Goal: Task Accomplishment & Management: Use online tool/utility

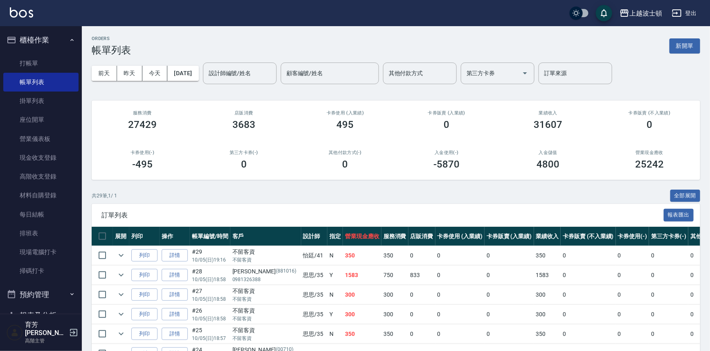
click at [50, 41] on button "櫃檯作業" at bounding box center [40, 39] width 75 height 21
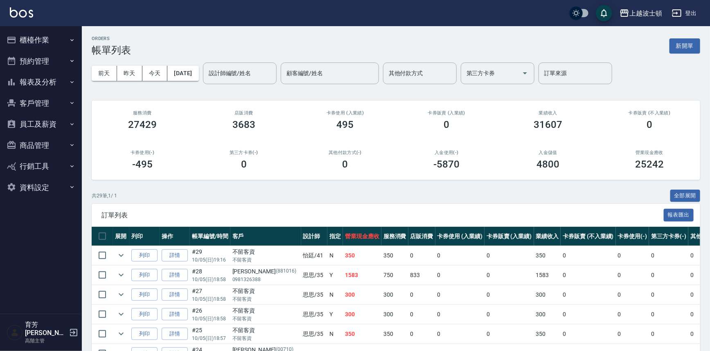
click at [34, 84] on button "報表及分析" at bounding box center [40, 82] width 75 height 21
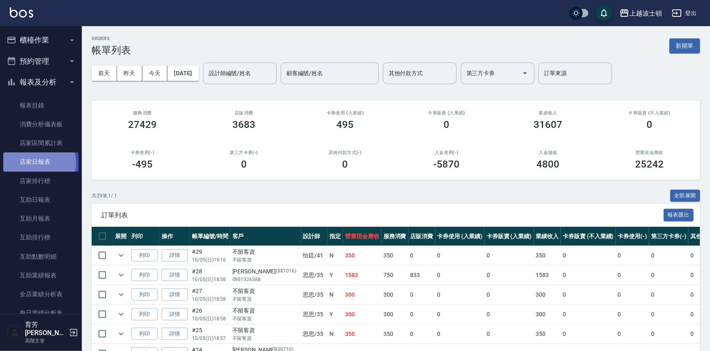
click at [34, 163] on link "店家日報表" at bounding box center [40, 162] width 75 height 19
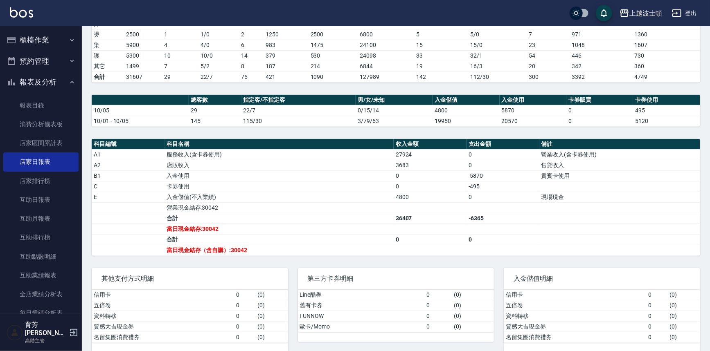
scroll to position [155, 0]
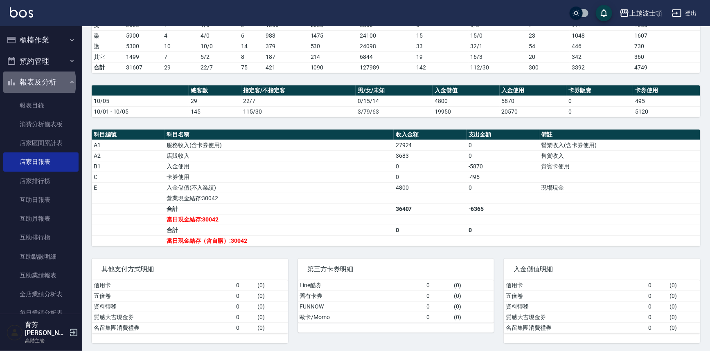
click at [19, 83] on button "報表及分析" at bounding box center [40, 82] width 75 height 21
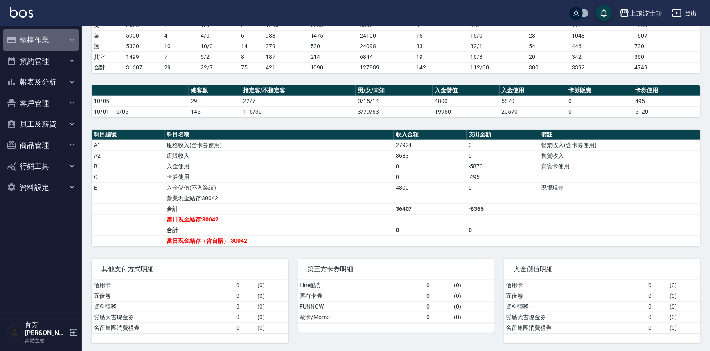
click at [43, 34] on button "櫃檯作業" at bounding box center [40, 39] width 75 height 21
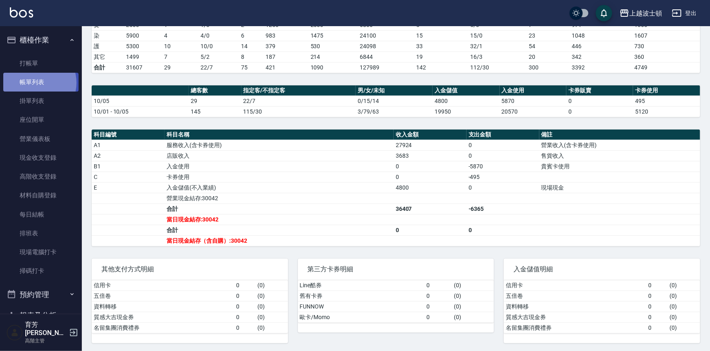
click at [36, 83] on link "帳單列表" at bounding box center [40, 82] width 75 height 19
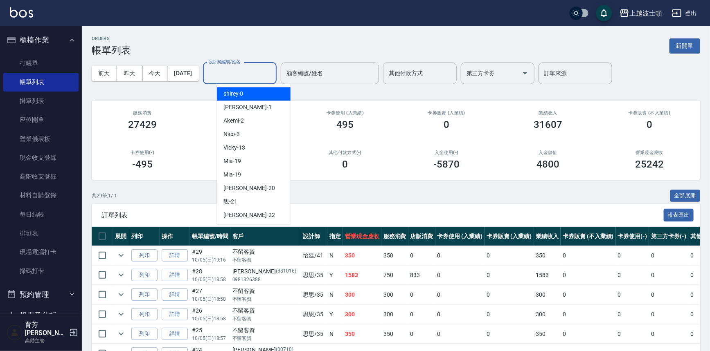
click at [243, 74] on input "設計師編號/姓名" at bounding box center [240, 73] width 66 height 14
click at [243, 90] on div "shirey -0" at bounding box center [254, 94] width 74 height 14
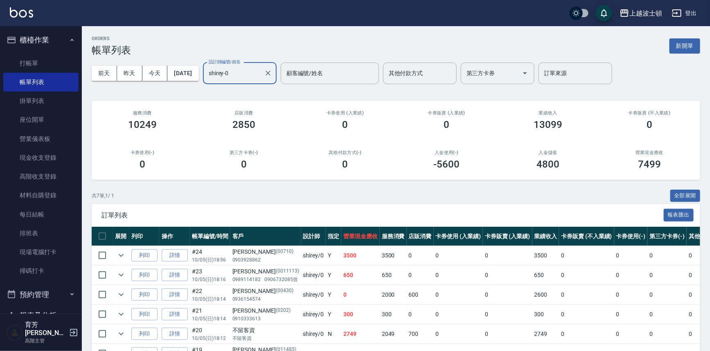
scroll to position [69, 0]
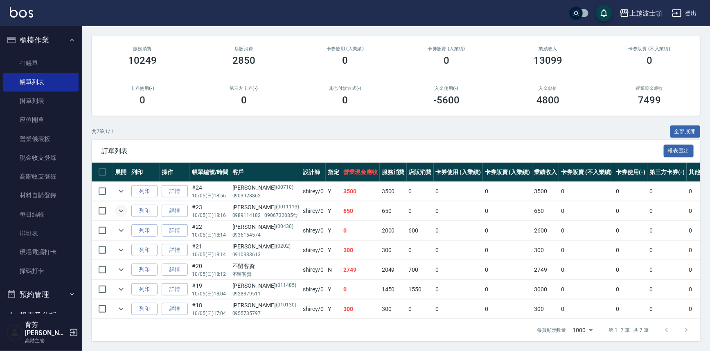
click at [122, 207] on icon "expand row" at bounding box center [121, 211] width 10 height 10
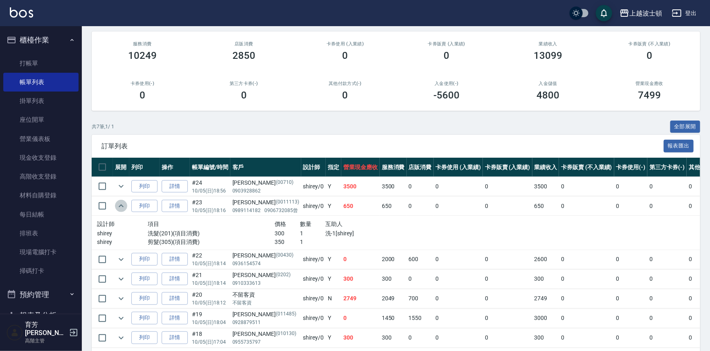
click at [122, 207] on icon "expand row" at bounding box center [121, 206] width 10 height 10
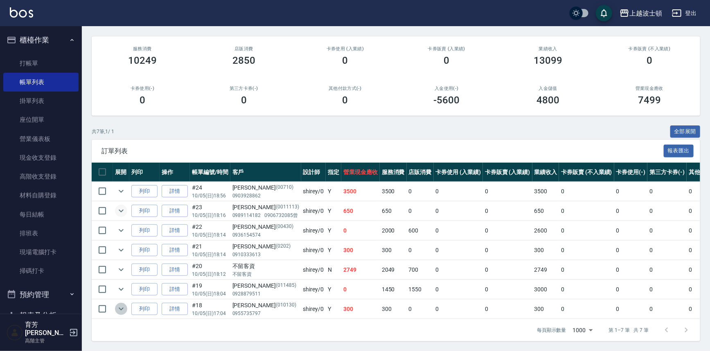
click at [121, 305] on icon "expand row" at bounding box center [121, 309] width 10 height 10
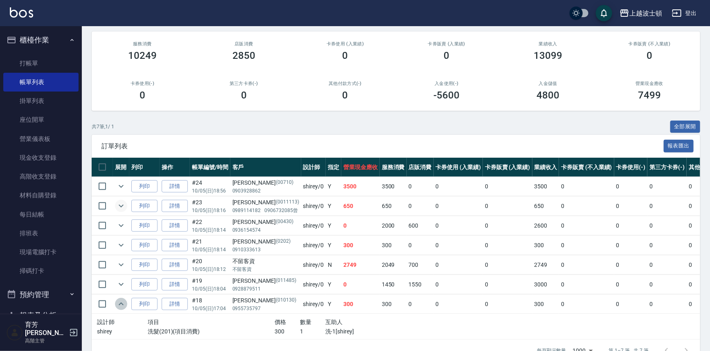
click at [121, 305] on icon "expand row" at bounding box center [121, 304] width 10 height 10
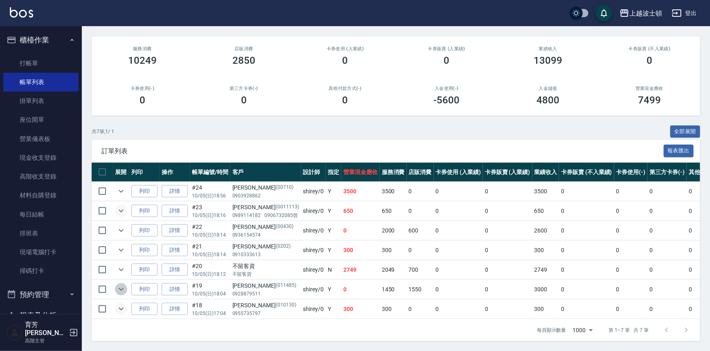
click at [121, 285] on icon "expand row" at bounding box center [121, 290] width 10 height 10
click at [119, 265] on icon "expand row" at bounding box center [121, 270] width 10 height 10
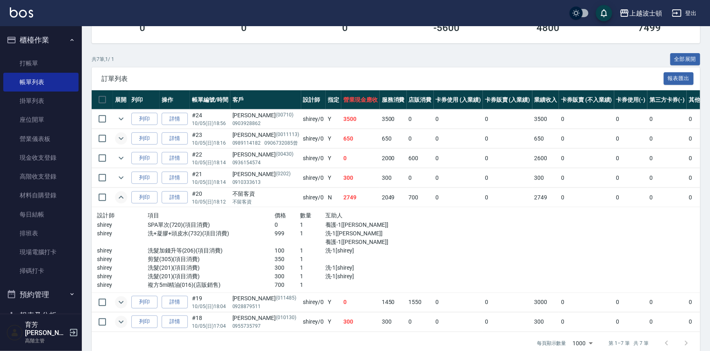
scroll to position [138, 0]
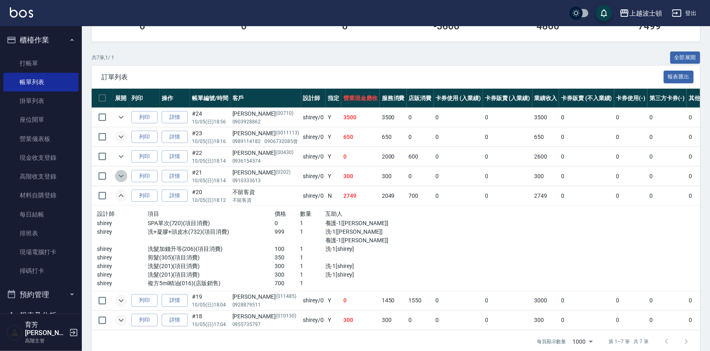
click at [118, 177] on icon "expand row" at bounding box center [121, 176] width 10 height 10
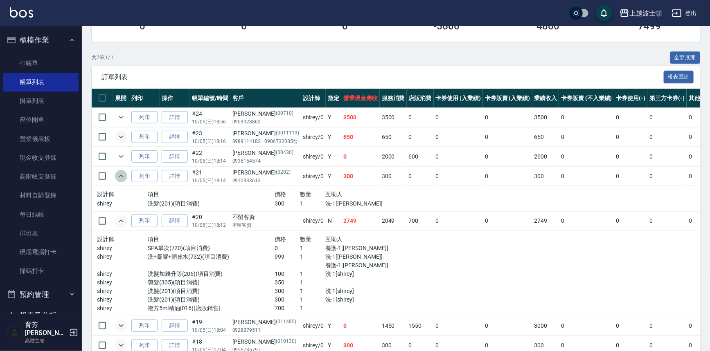
click at [118, 177] on icon "expand row" at bounding box center [121, 176] width 10 height 10
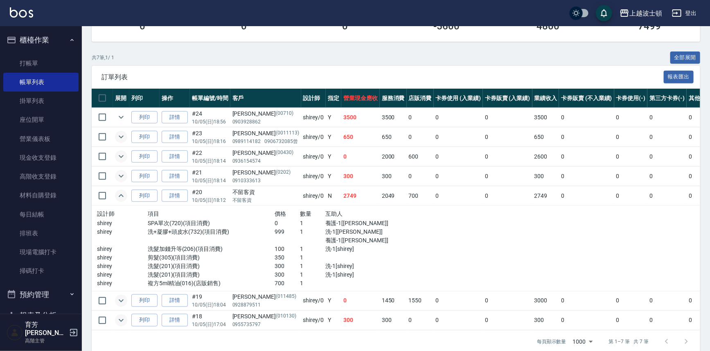
click at [121, 155] on icon "expand row" at bounding box center [121, 157] width 10 height 10
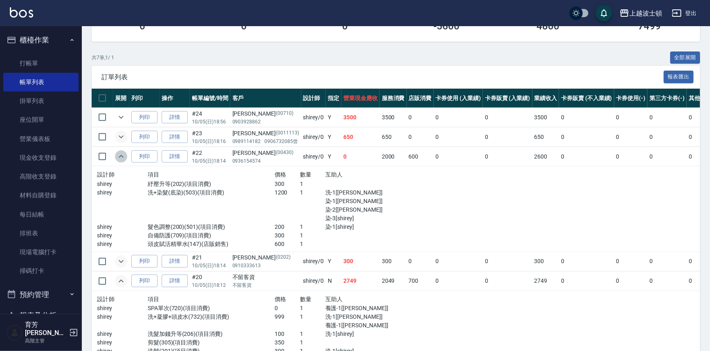
click at [120, 156] on icon "expand row" at bounding box center [121, 157] width 10 height 10
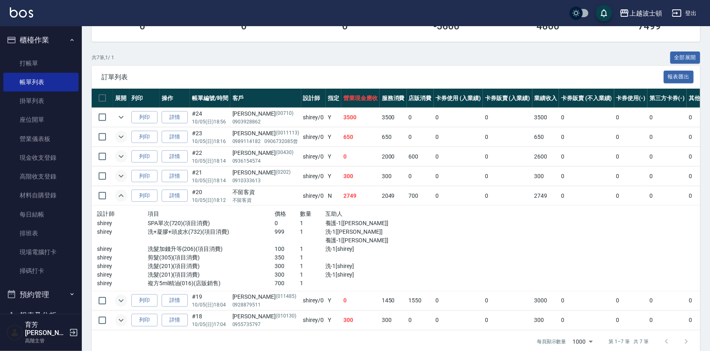
click at [119, 137] on icon "expand row" at bounding box center [121, 137] width 10 height 10
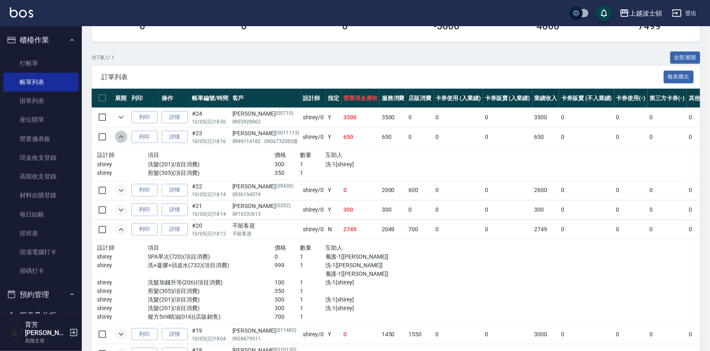
click at [119, 137] on icon "expand row" at bounding box center [121, 136] width 5 height 3
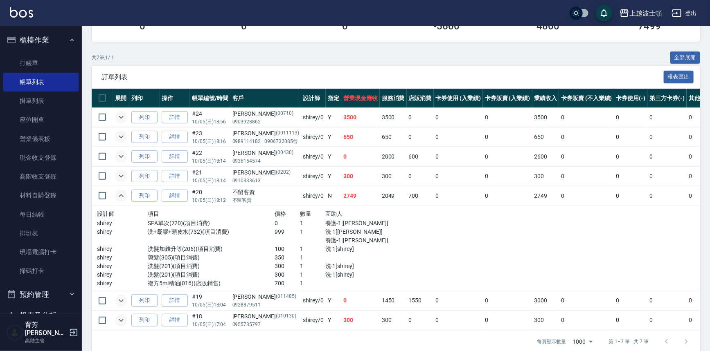
click at [123, 123] on button "expand row" at bounding box center [121, 117] width 12 height 12
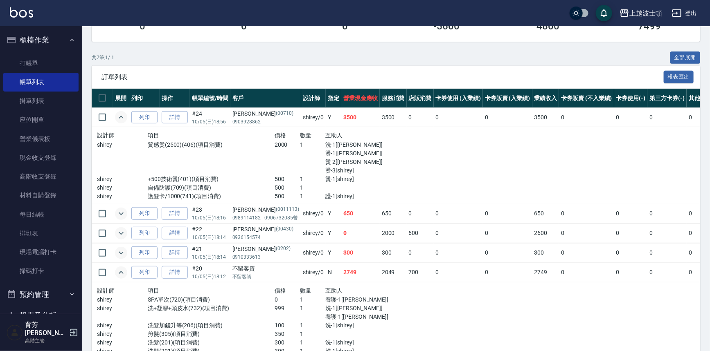
click at [123, 123] on button "expand row" at bounding box center [121, 117] width 12 height 12
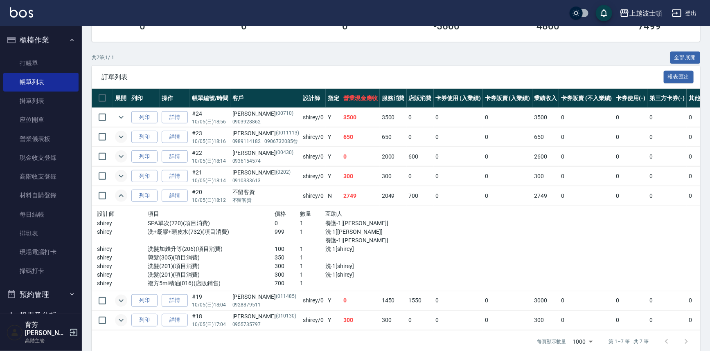
drag, startPoint x: 714, startPoint y: 1, endPoint x: 513, endPoint y: 39, distance: 204.5
click at [513, 39] on div "入金儲值 4800" at bounding box center [547, 22] width 101 height 40
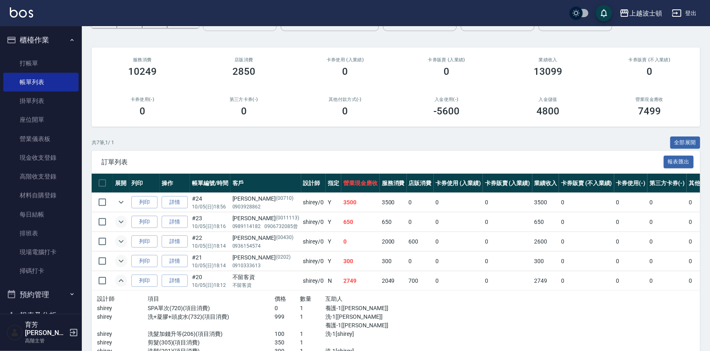
click at [251, 29] on div "shirey-0 設計師編號/姓名" at bounding box center [240, 20] width 74 height 22
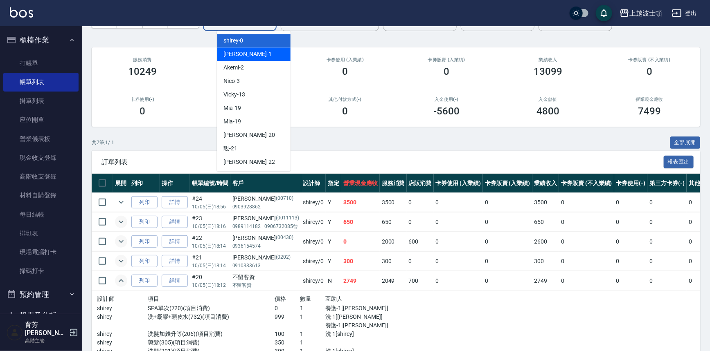
click at [242, 53] on div "[PERSON_NAME] -1" at bounding box center [254, 54] width 74 height 14
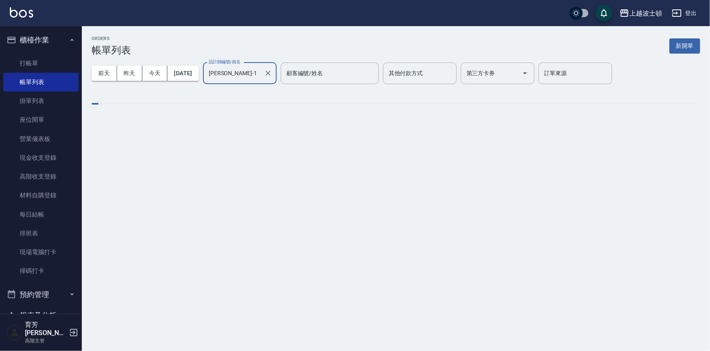
scroll to position [0, 0]
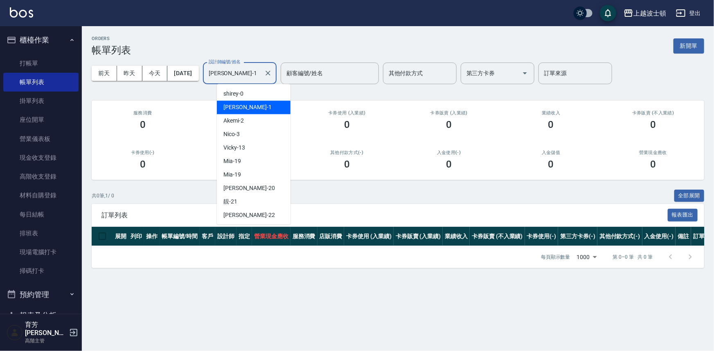
click at [242, 77] on input "[PERSON_NAME]-1" at bounding box center [234, 73] width 54 height 14
click at [237, 119] on span "Akemi -2" at bounding box center [233, 121] width 20 height 9
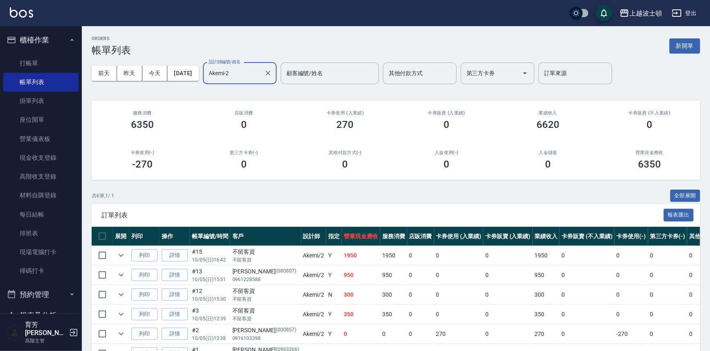
scroll to position [49, 0]
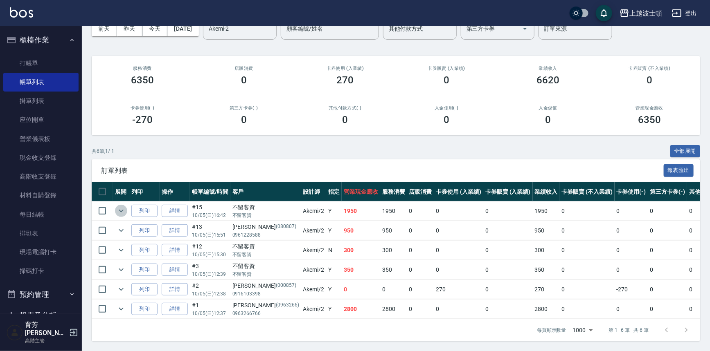
click at [119, 206] on icon "expand row" at bounding box center [121, 211] width 10 height 10
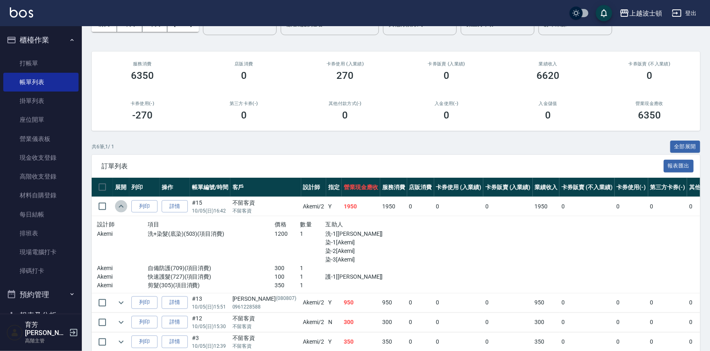
click at [123, 200] on button "expand row" at bounding box center [121, 206] width 12 height 12
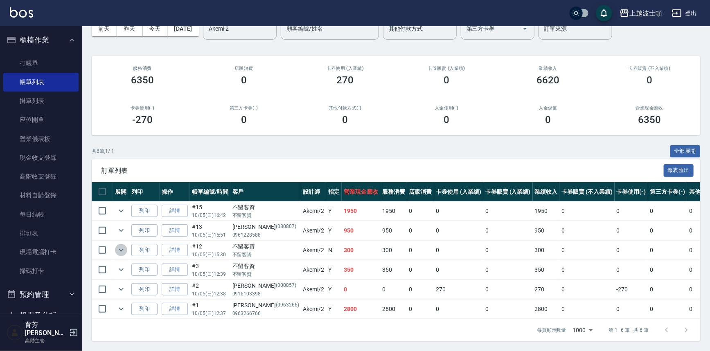
click at [126, 245] on button "expand row" at bounding box center [121, 250] width 12 height 12
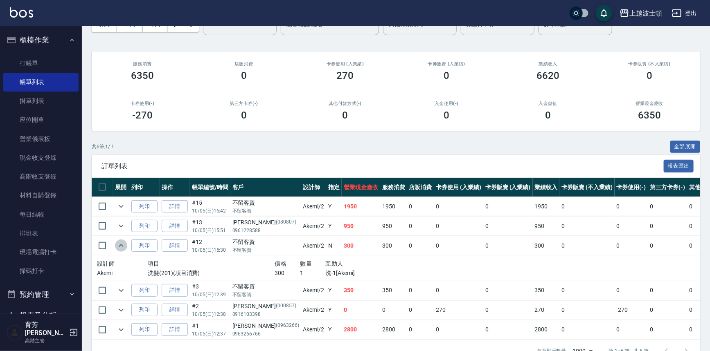
click at [126, 245] on button "expand row" at bounding box center [121, 246] width 12 height 12
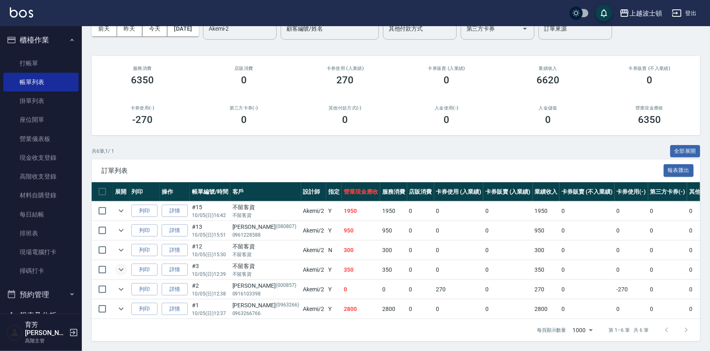
click at [123, 266] on icon "expand row" at bounding box center [121, 270] width 10 height 10
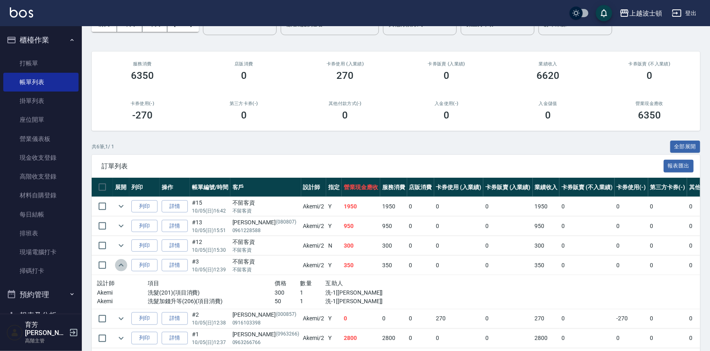
click at [123, 266] on icon "expand row" at bounding box center [121, 265] width 5 height 3
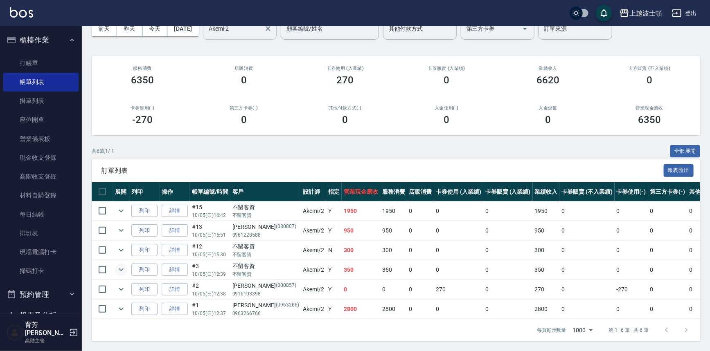
click at [261, 31] on input "Akemi-2" at bounding box center [234, 29] width 54 height 14
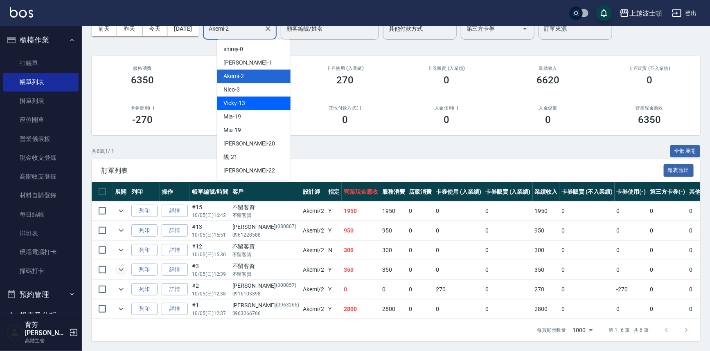
scroll to position [109, 0]
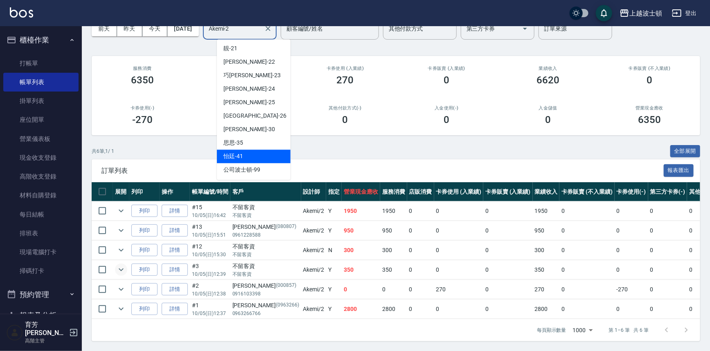
click at [252, 151] on div "怡廷 -41" at bounding box center [254, 157] width 74 height 14
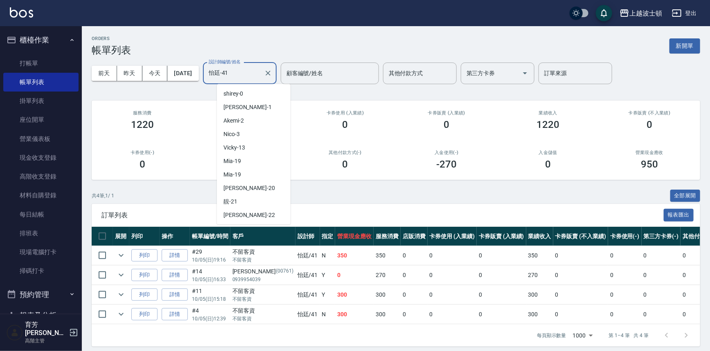
click at [260, 67] on input "怡廷-41" at bounding box center [234, 73] width 54 height 14
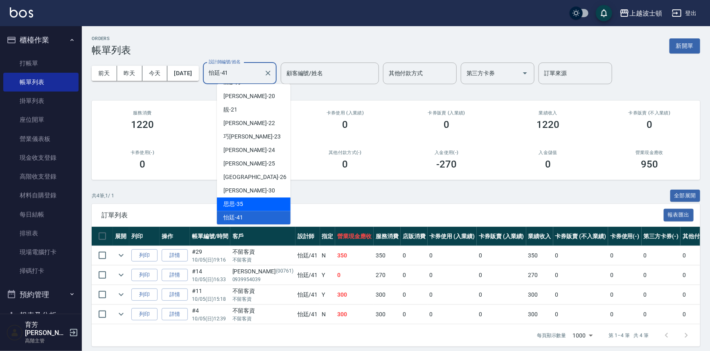
click at [257, 207] on div "思思 -35" at bounding box center [254, 205] width 74 height 14
type input "思思-35"
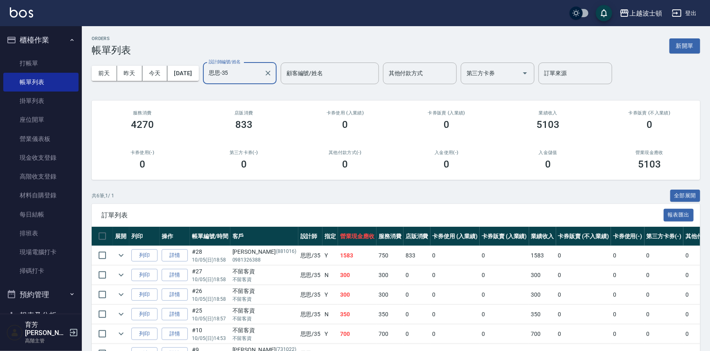
scroll to position [49, 0]
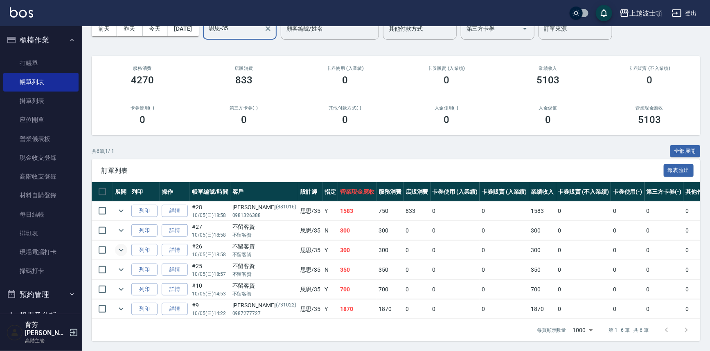
click at [123, 245] on icon "expand row" at bounding box center [121, 250] width 10 height 10
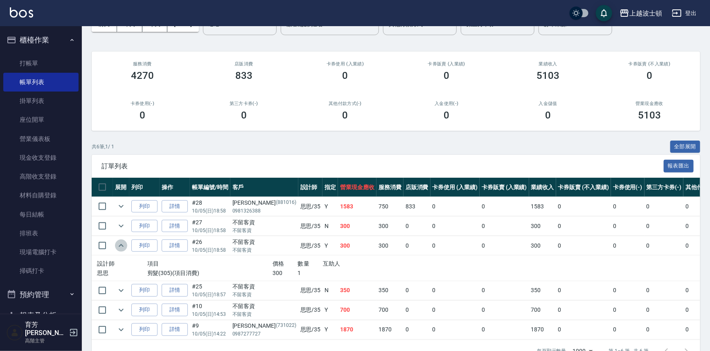
click at [123, 244] on icon "expand row" at bounding box center [121, 246] width 10 height 10
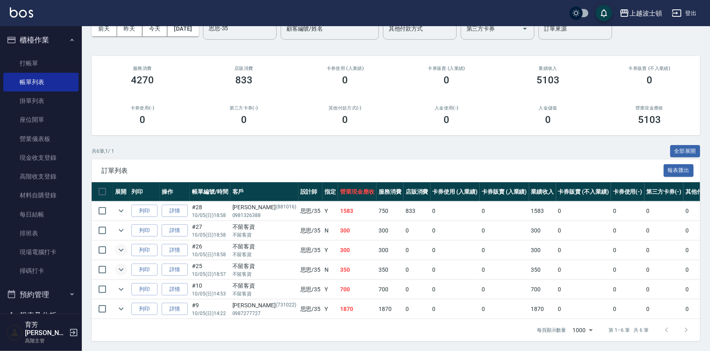
click at [120, 267] on icon "expand row" at bounding box center [121, 270] width 10 height 10
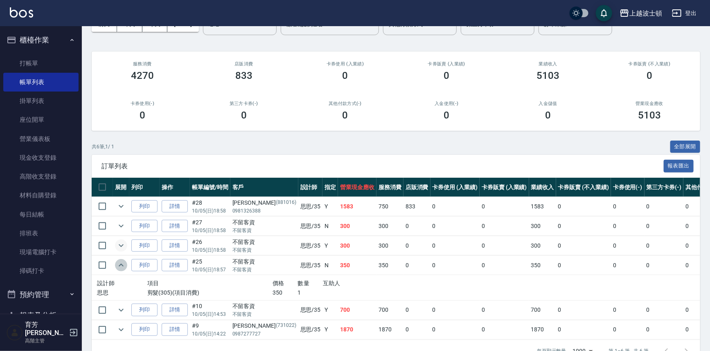
click at [120, 267] on icon "expand row" at bounding box center [121, 266] width 10 height 10
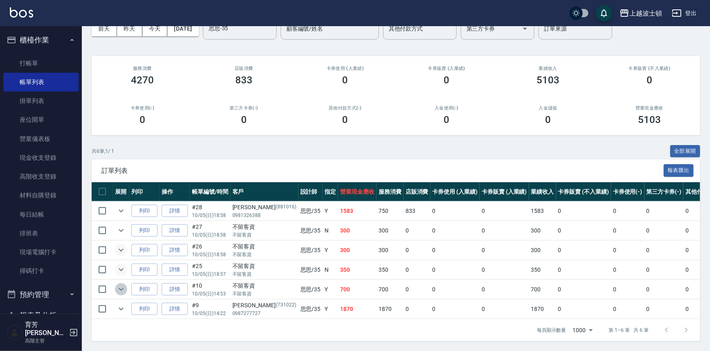
click at [119, 285] on icon "expand row" at bounding box center [121, 290] width 10 height 10
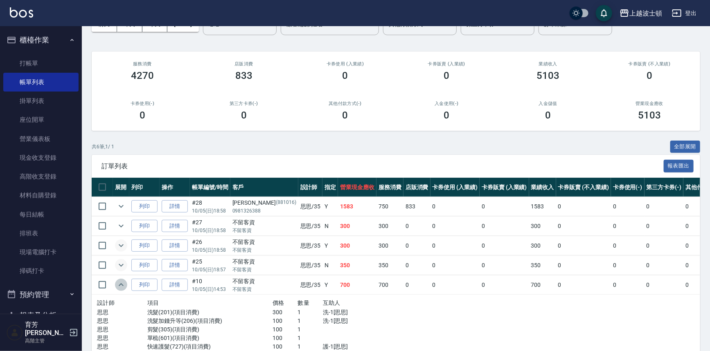
click at [119, 284] on icon "expand row" at bounding box center [121, 285] width 10 height 10
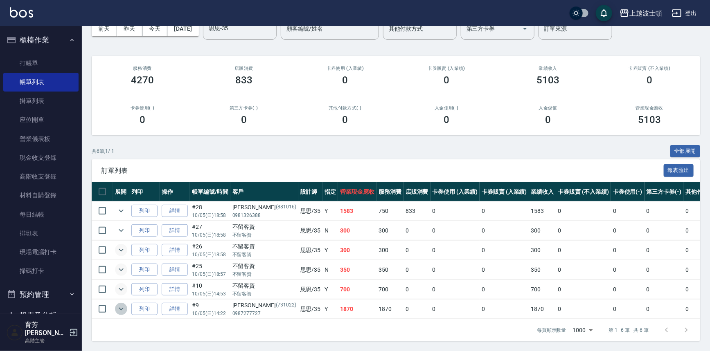
click at [123, 305] on icon "expand row" at bounding box center [121, 309] width 10 height 10
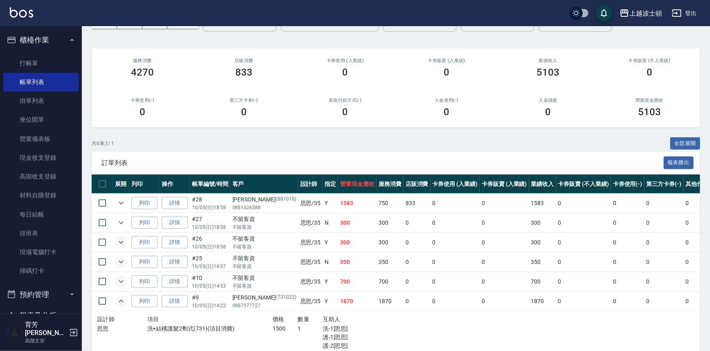
scroll to position [0, 0]
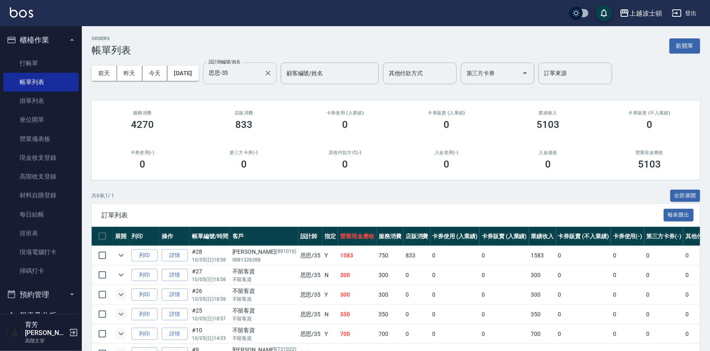
click at [260, 74] on input "思思-35" at bounding box center [234, 73] width 54 height 14
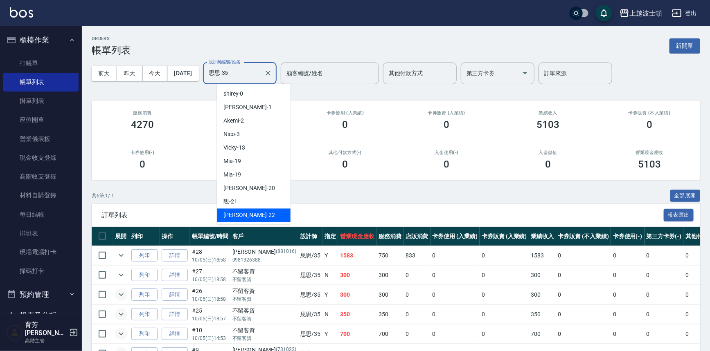
click at [40, 40] on button "櫃檯作業" at bounding box center [40, 39] width 75 height 21
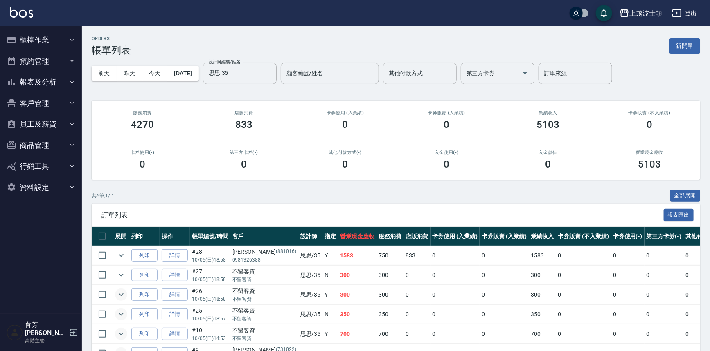
click at [33, 82] on button "報表及分析" at bounding box center [40, 82] width 75 height 21
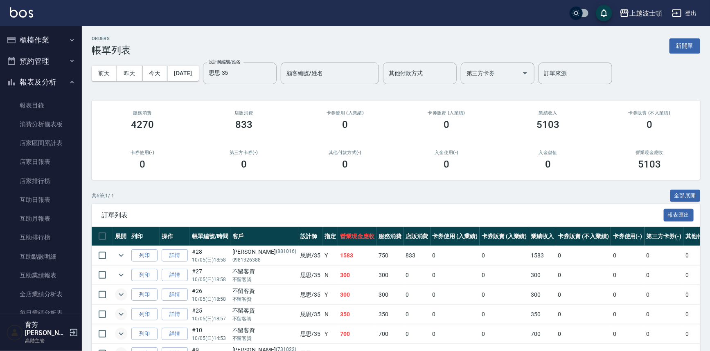
click at [47, 90] on button "報表及分析" at bounding box center [40, 82] width 75 height 21
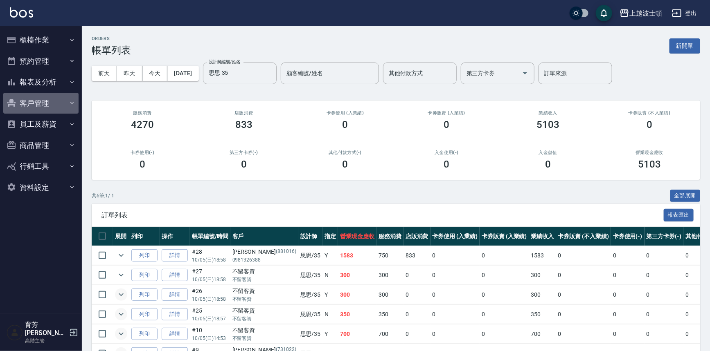
click at [38, 106] on button "客戶管理" at bounding box center [40, 103] width 75 height 21
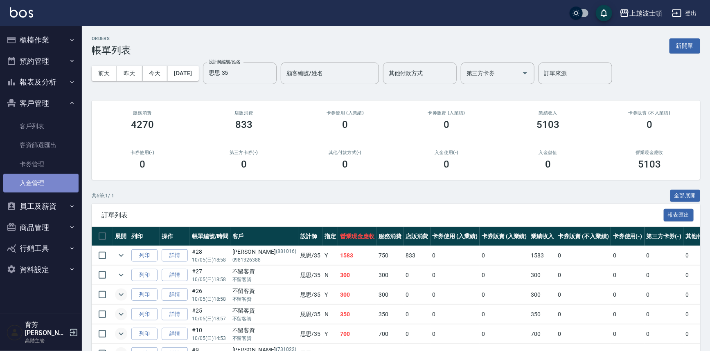
click at [38, 190] on link "入金管理" at bounding box center [40, 183] width 75 height 19
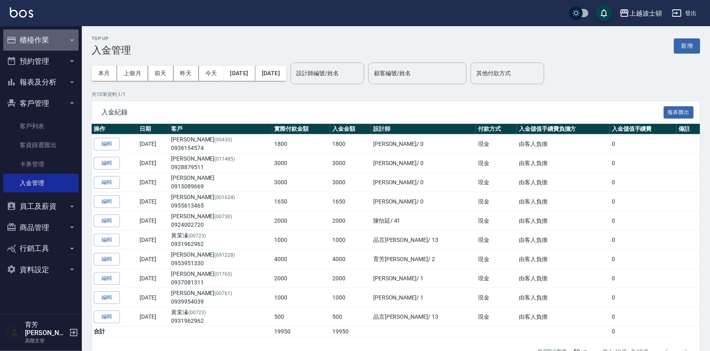
click at [41, 41] on button "櫃檯作業" at bounding box center [40, 39] width 75 height 21
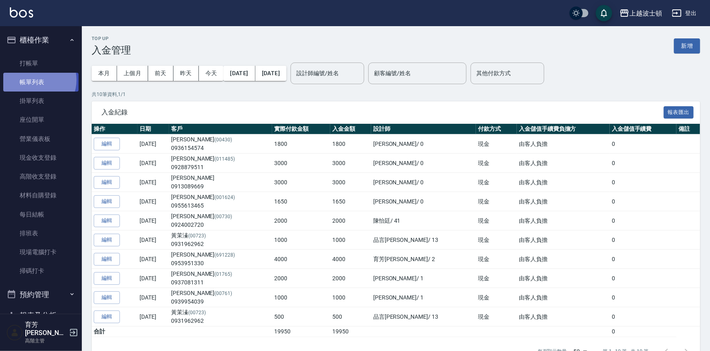
click at [36, 80] on link "帳單列表" at bounding box center [40, 82] width 75 height 19
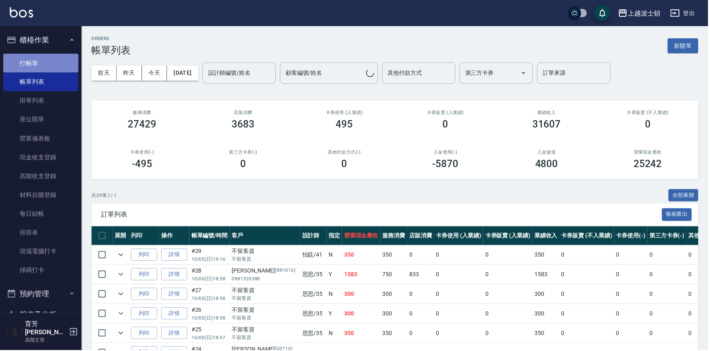
click at [44, 63] on link "打帳單" at bounding box center [40, 63] width 75 height 19
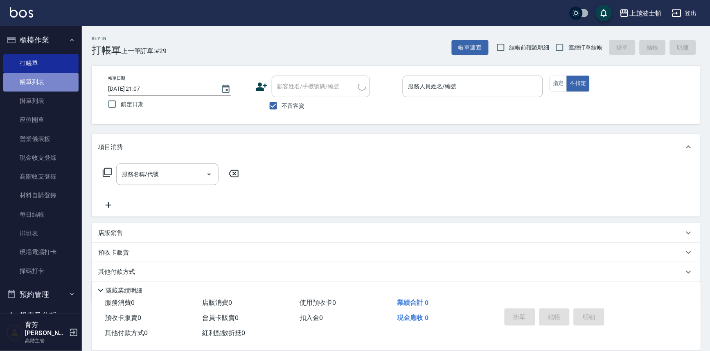
click at [43, 78] on link "帳單列表" at bounding box center [40, 82] width 75 height 19
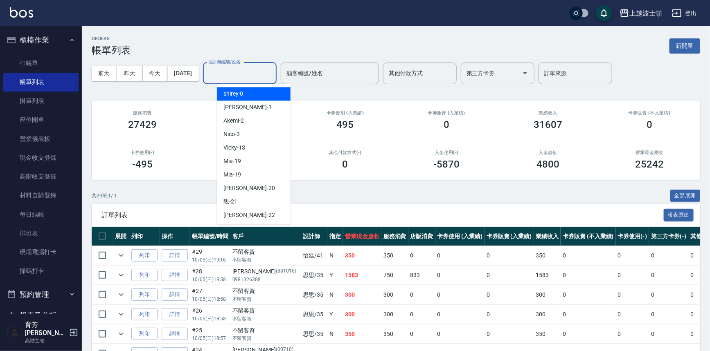
click at [241, 72] on input "設計師編號/姓名" at bounding box center [240, 73] width 66 height 14
click at [240, 93] on span "shirey -0" at bounding box center [233, 94] width 20 height 9
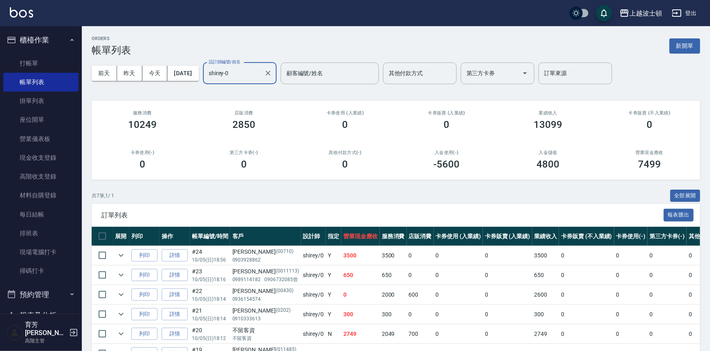
scroll to position [69, 0]
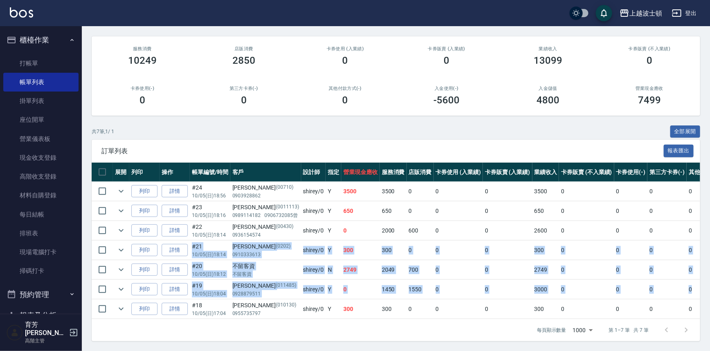
drag, startPoint x: 711, startPoint y: 277, endPoint x: 706, endPoint y: 192, distance: 85.7
click at [709, 203] on html "上越波士頓 登出 櫃檯作業 打帳單 帳單列表 掛單列表 座位開單 營業儀表板 現金收支登錄 高階收支登錄 材料自購登錄 每日結帳 排班表 現場電腦打卡 掃碼打…" at bounding box center [355, 144] width 710 height 416
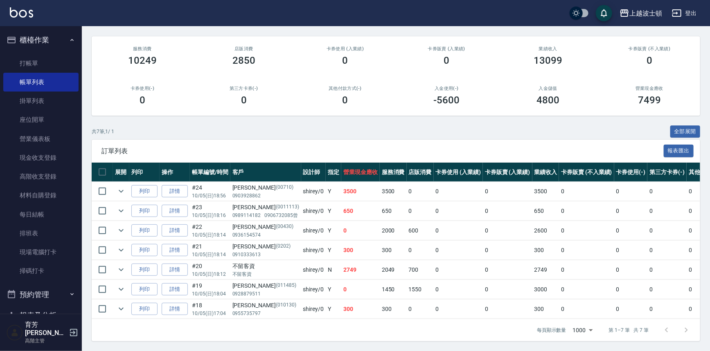
drag, startPoint x: 499, startPoint y: 128, endPoint x: 639, endPoint y: 86, distance: 146.5
click at [499, 127] on div "共 7 筆, 1 / 1 全部展開" at bounding box center [396, 132] width 608 height 13
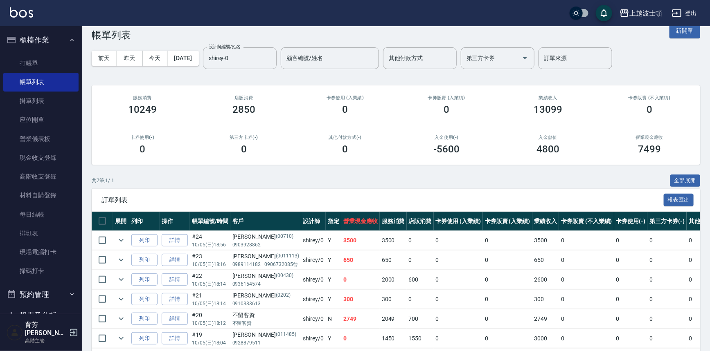
scroll to position [1, 0]
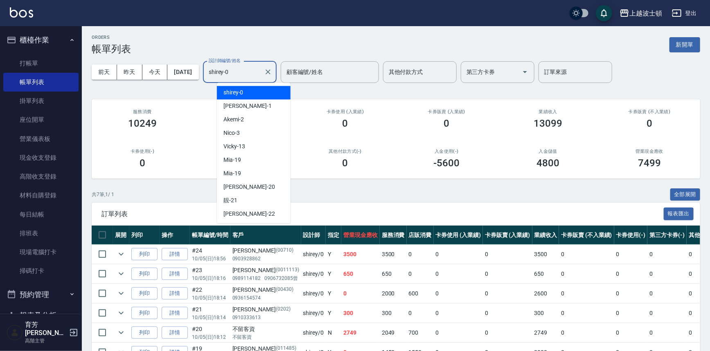
click at [259, 77] on input "shirey-0" at bounding box center [234, 72] width 54 height 14
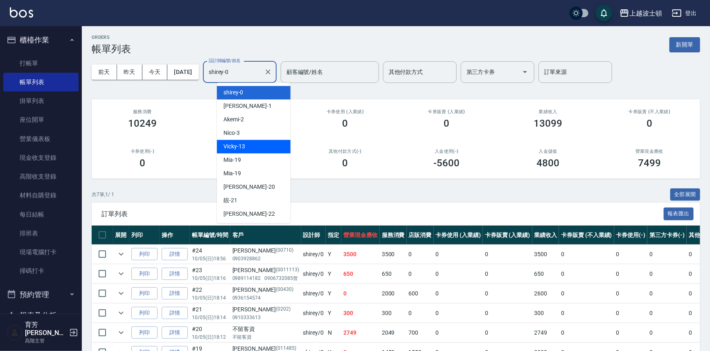
click at [243, 142] on div "Vicky -13" at bounding box center [254, 147] width 74 height 14
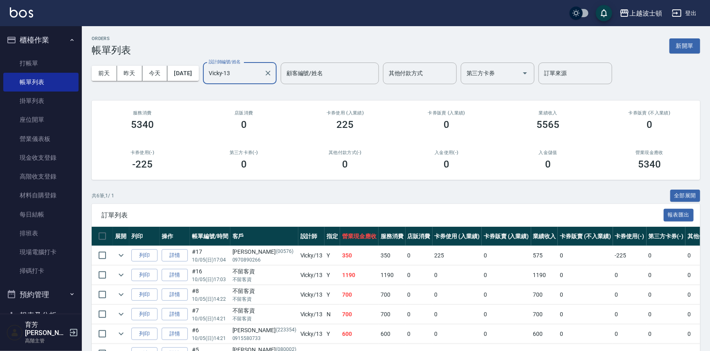
scroll to position [49, 0]
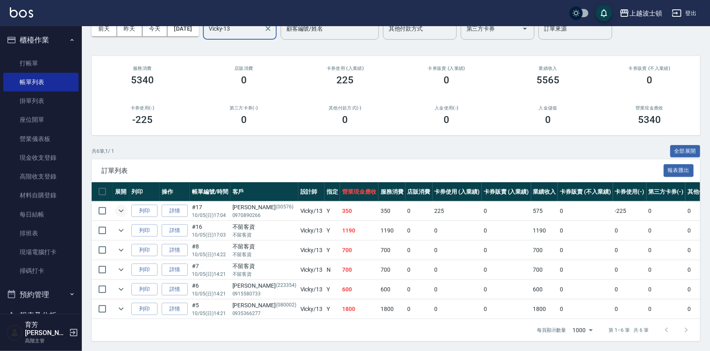
click at [125, 208] on icon "expand row" at bounding box center [121, 211] width 10 height 10
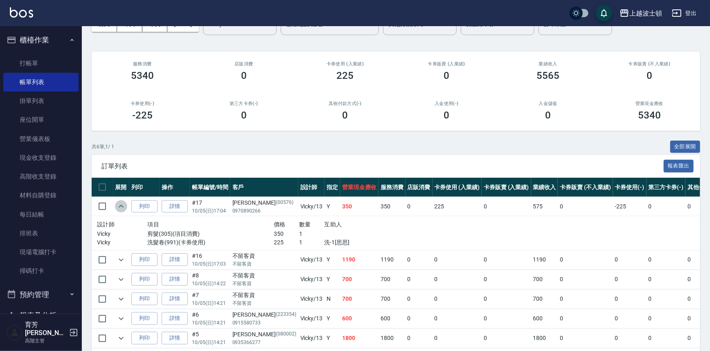
click at [124, 208] on icon "expand row" at bounding box center [121, 207] width 10 height 10
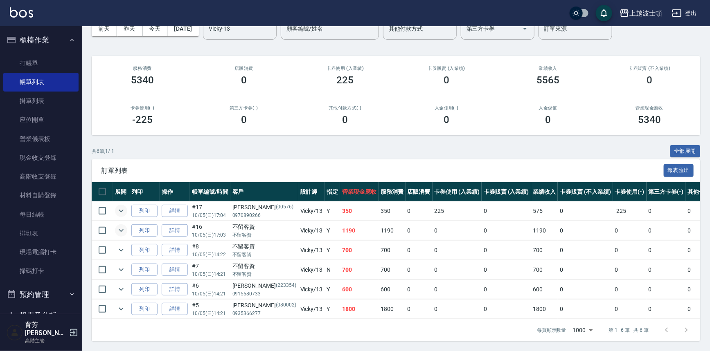
click at [122, 226] on icon "expand row" at bounding box center [121, 231] width 10 height 10
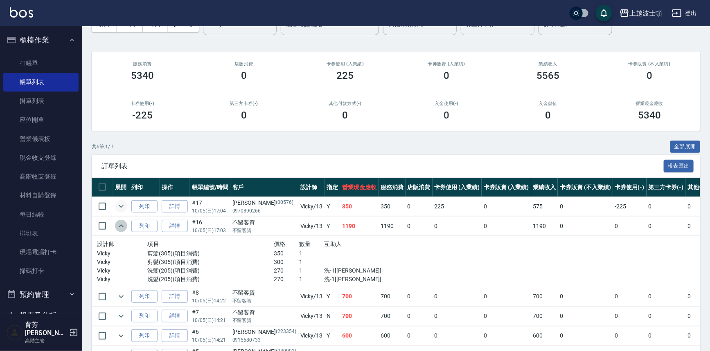
click at [122, 225] on icon "expand row" at bounding box center [121, 226] width 5 height 3
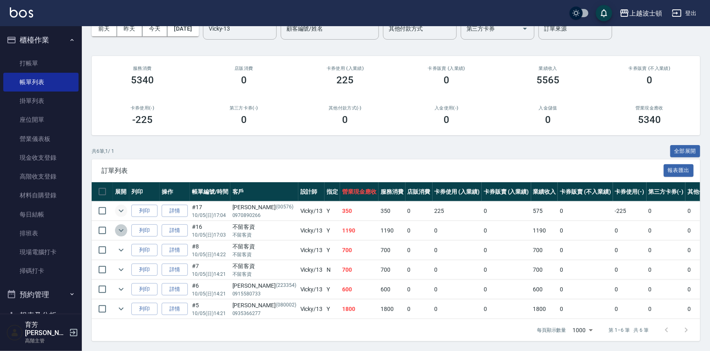
click at [120, 229] on icon "expand row" at bounding box center [121, 231] width 10 height 10
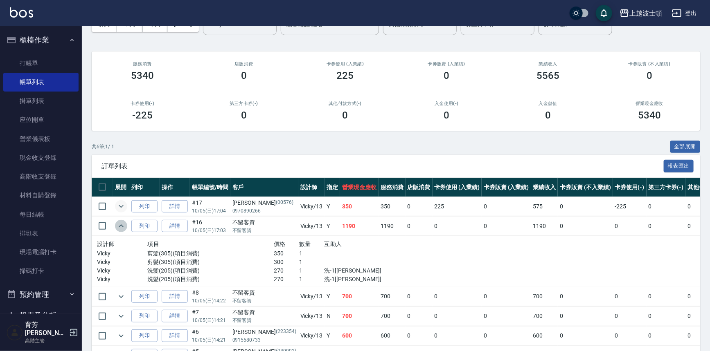
click at [120, 229] on icon "expand row" at bounding box center [121, 226] width 10 height 10
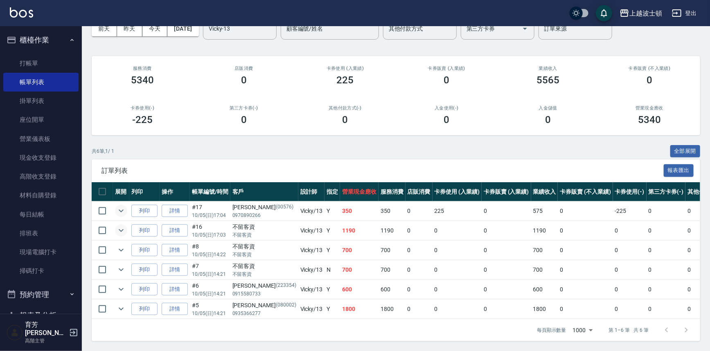
click at [122, 241] on td at bounding box center [121, 250] width 16 height 19
click at [122, 245] on icon "expand row" at bounding box center [121, 250] width 10 height 10
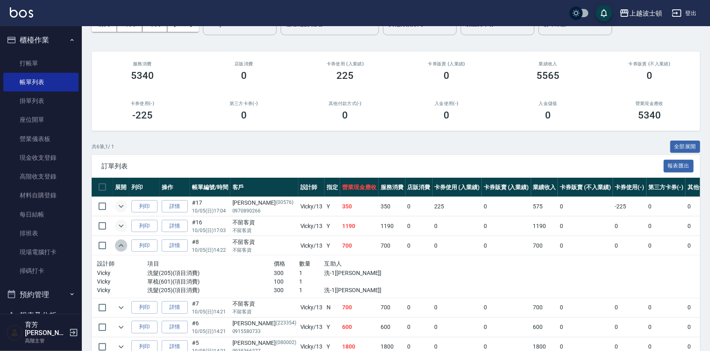
click at [122, 243] on icon "expand row" at bounding box center [121, 246] width 10 height 10
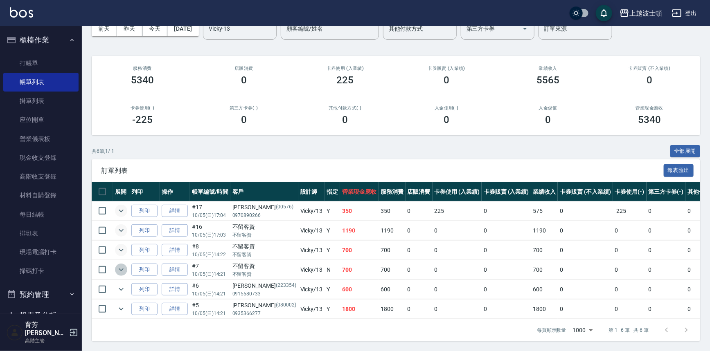
click at [119, 265] on icon "expand row" at bounding box center [121, 270] width 10 height 10
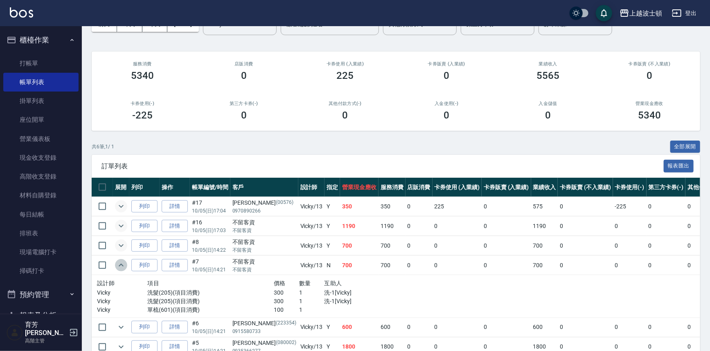
click at [119, 263] on icon "expand row" at bounding box center [121, 266] width 10 height 10
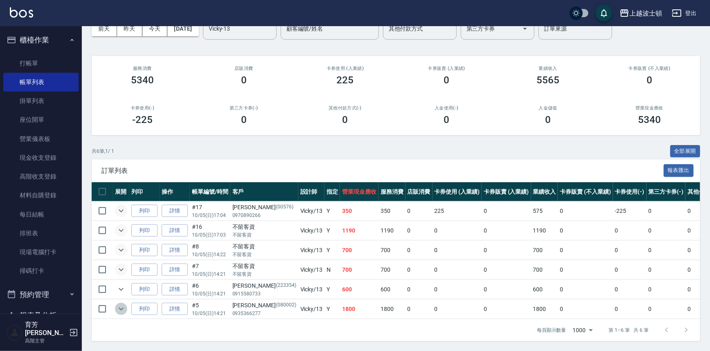
click at [122, 304] on icon "expand row" at bounding box center [121, 309] width 10 height 10
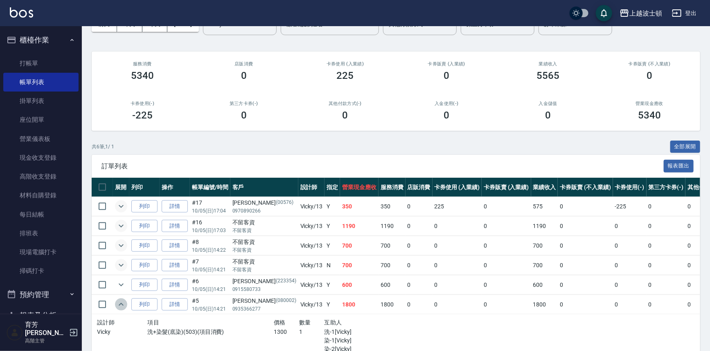
click at [122, 300] on icon "expand row" at bounding box center [121, 305] width 10 height 10
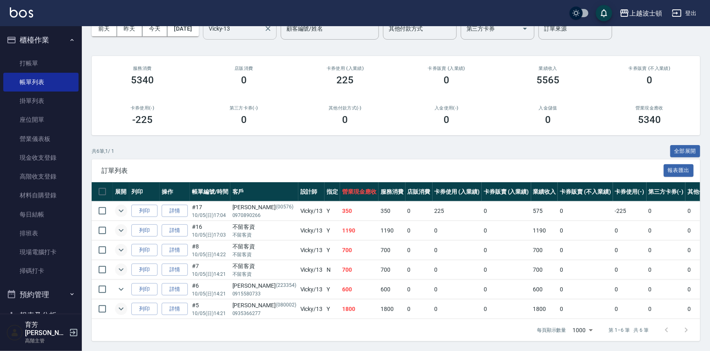
click at [261, 29] on input "Vicky-13" at bounding box center [234, 29] width 54 height 14
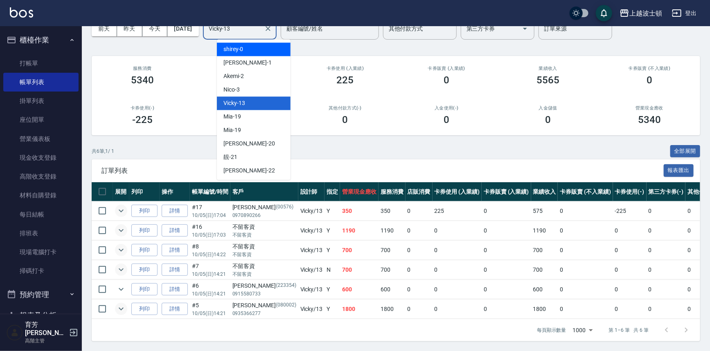
click at [262, 43] on div "shirey -0" at bounding box center [254, 50] width 74 height 14
type input "shirey-0"
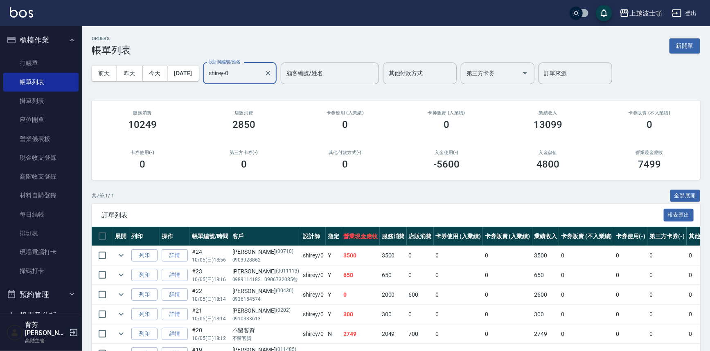
scroll to position [69, 0]
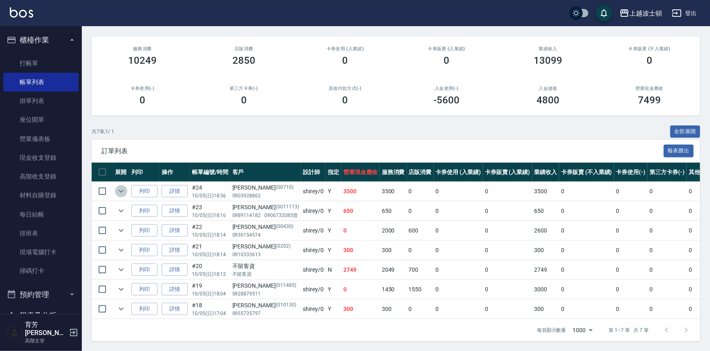
click at [122, 187] on icon "expand row" at bounding box center [121, 192] width 10 height 10
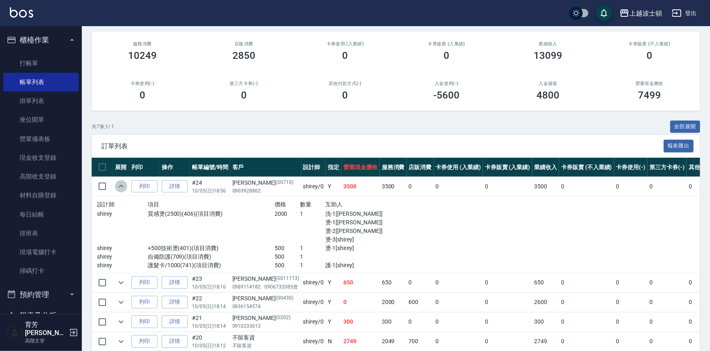
click at [118, 187] on icon "expand row" at bounding box center [121, 187] width 10 height 10
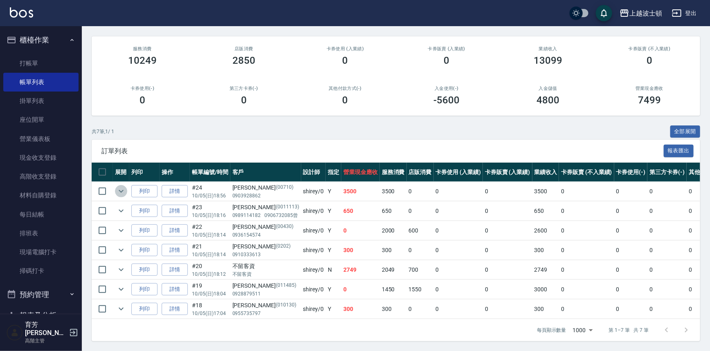
click at [120, 187] on icon "expand row" at bounding box center [121, 192] width 10 height 10
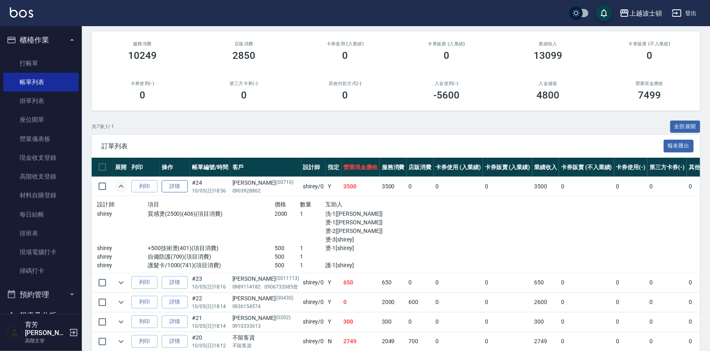
click at [172, 186] on link "詳情" at bounding box center [175, 186] width 26 height 13
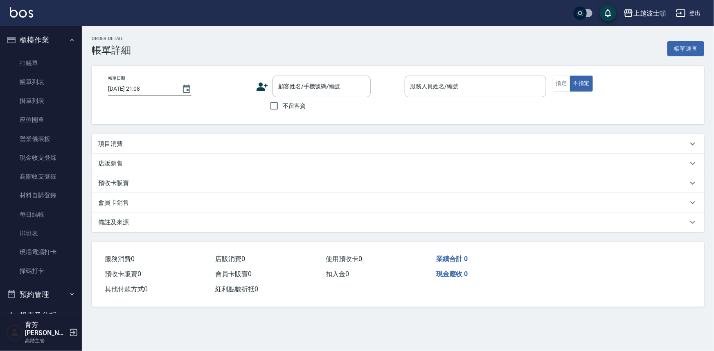
type input "[DATE] 18:56"
type input "shirey-0"
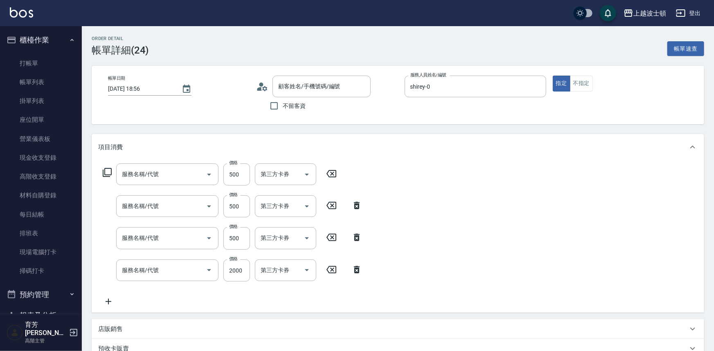
type input "護髮卡/1000(741)"
type input "自備防護(709)"
type input "+500技術燙(401)"
type input "質感燙(2500)(406)"
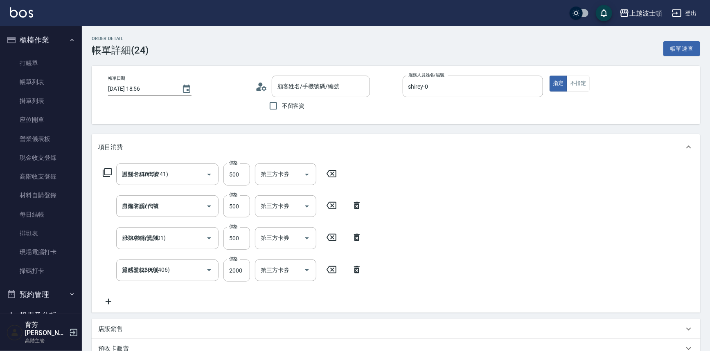
type input "[PERSON_NAME]/0903928862/00710"
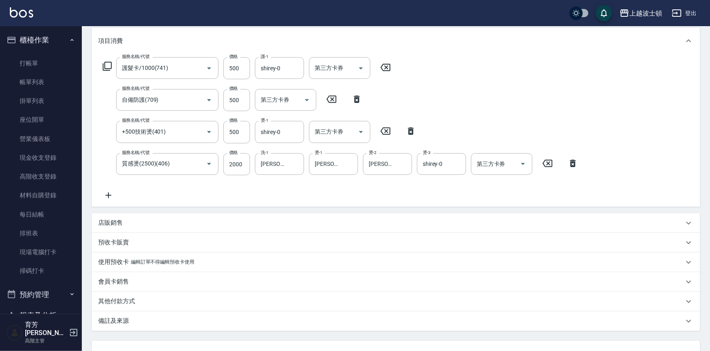
scroll to position [173, 0]
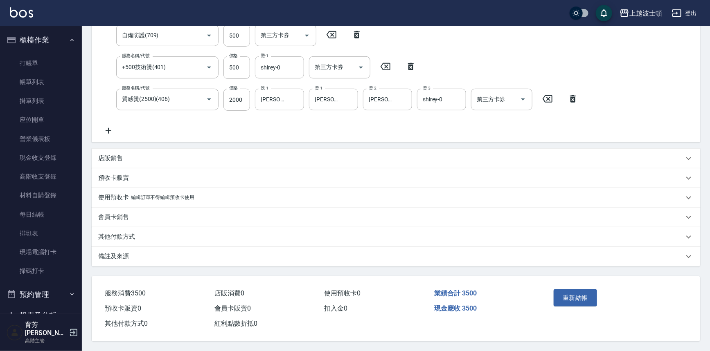
drag, startPoint x: 591, startPoint y: 181, endPoint x: 527, endPoint y: 200, distance: 67.3
click at [532, 200] on div "項目消費 服務名稱/代號 護髮卡/1000(741) 服務名稱/代號 價格 500 價格 護-1 shirey-0 護-1 第三方卡券 第三方卡券 服務名稱/…" at bounding box center [396, 115] width 608 height 304
click at [648, 115] on div "服務名稱/代號 護髮卡/1000(741) 服務名稱/代號 價格 500 價格 護-1 shirey-0 護-1 第三方卡券 第三方卡券 服務名稱/代號 自備…" at bounding box center [396, 65] width 608 height 153
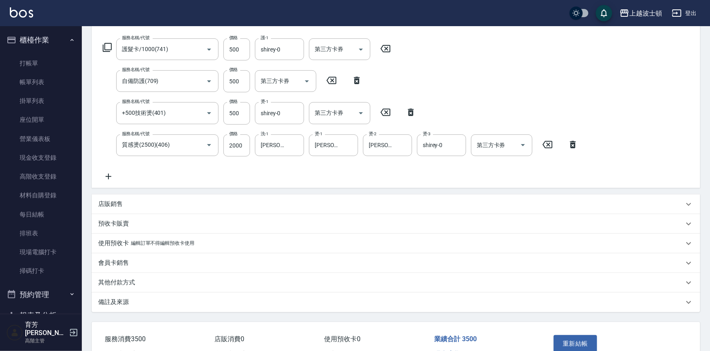
scroll to position [106, 0]
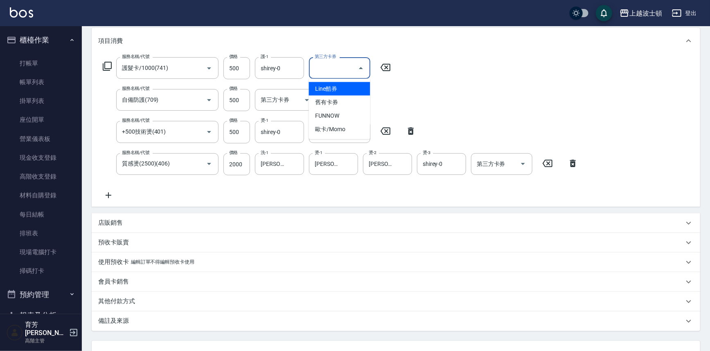
click at [328, 66] on input "第三方卡券" at bounding box center [334, 68] width 42 height 14
click at [330, 106] on span "舊有卡券" at bounding box center [339, 103] width 61 height 14
type input "舊有卡券"
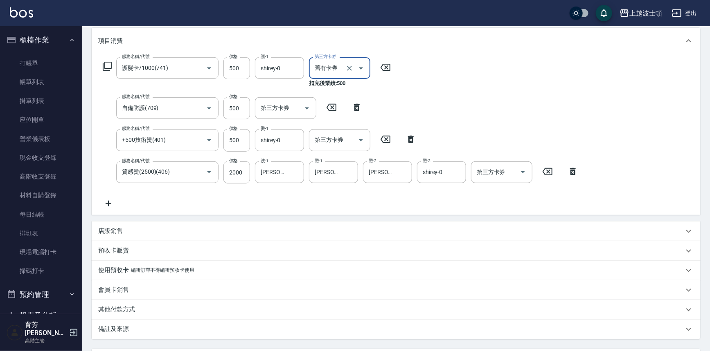
scroll to position [181, 0]
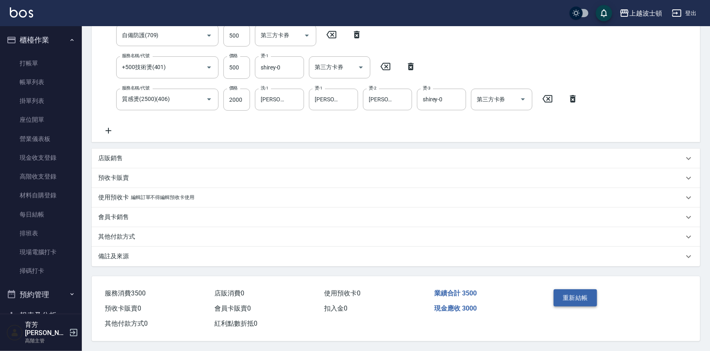
click at [581, 298] on button "重新結帳" at bounding box center [575, 298] width 43 height 17
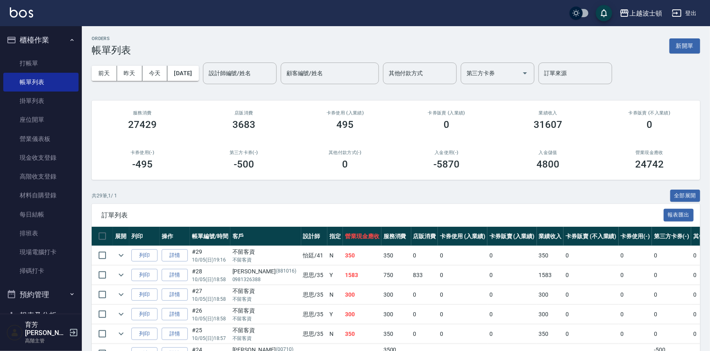
click at [254, 71] on input "設計師編號/姓名" at bounding box center [240, 73] width 66 height 14
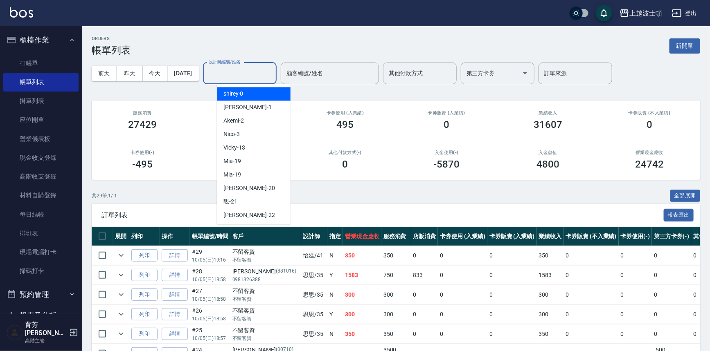
click at [249, 94] on div "shirey -0" at bounding box center [254, 94] width 74 height 14
type input "shirey-0"
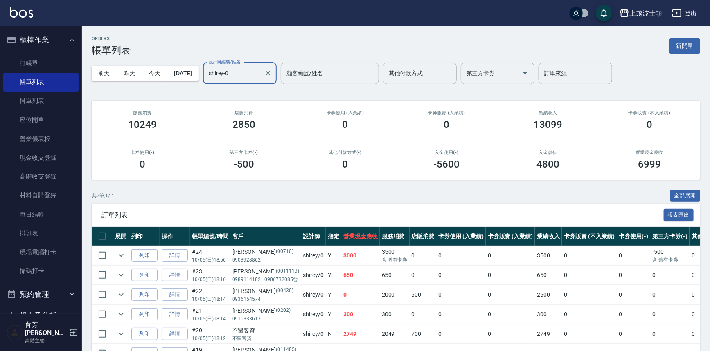
scroll to position [69, 0]
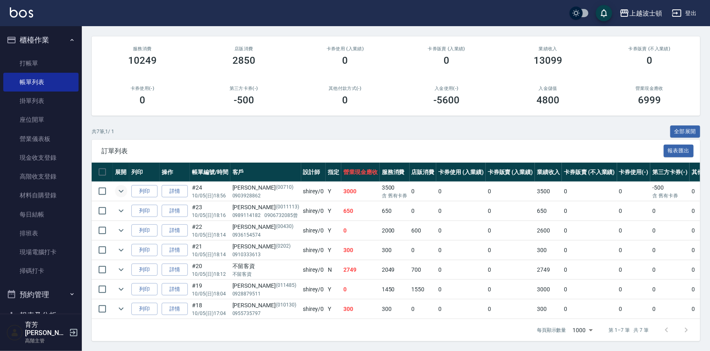
click at [124, 187] on icon "expand row" at bounding box center [121, 192] width 10 height 10
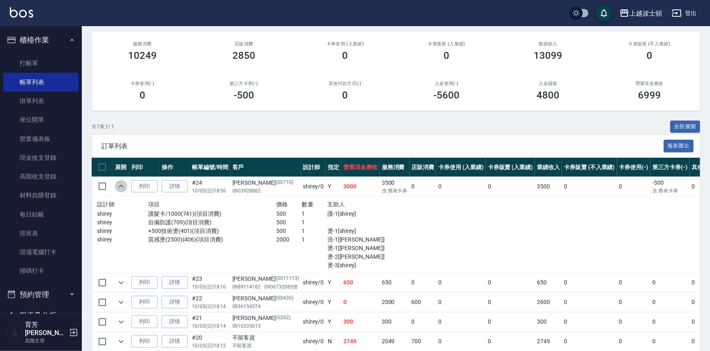
click at [123, 186] on icon "expand row" at bounding box center [121, 187] width 10 height 10
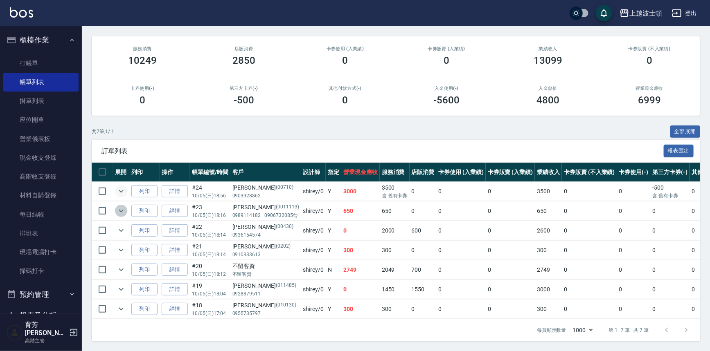
click at [122, 208] on icon "expand row" at bounding box center [121, 211] width 10 height 10
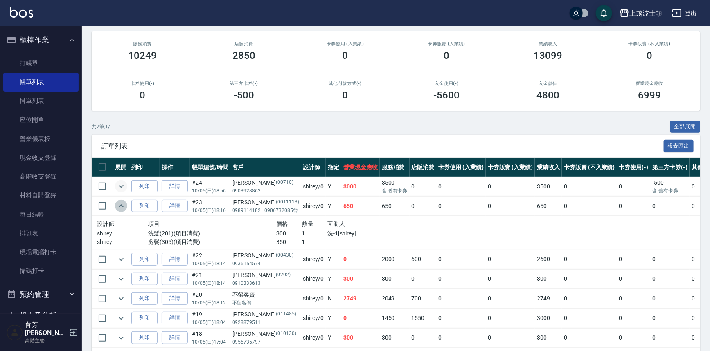
click at [122, 208] on icon "expand row" at bounding box center [121, 206] width 10 height 10
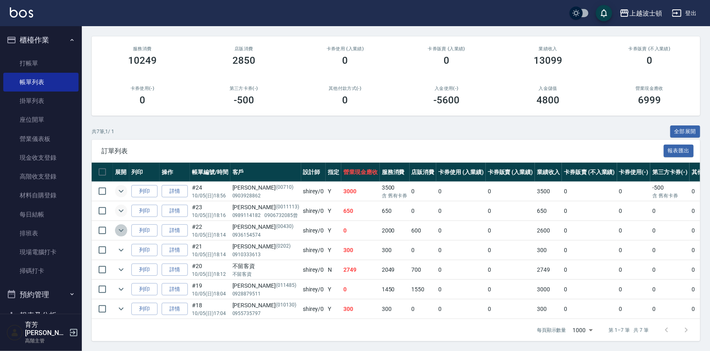
click at [123, 227] on icon "expand row" at bounding box center [121, 231] width 10 height 10
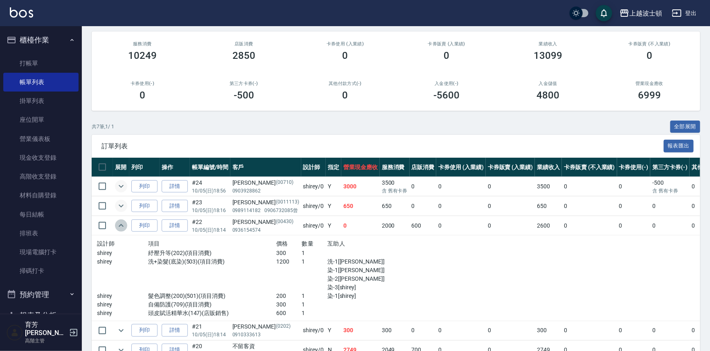
click at [123, 227] on icon "expand row" at bounding box center [121, 226] width 10 height 10
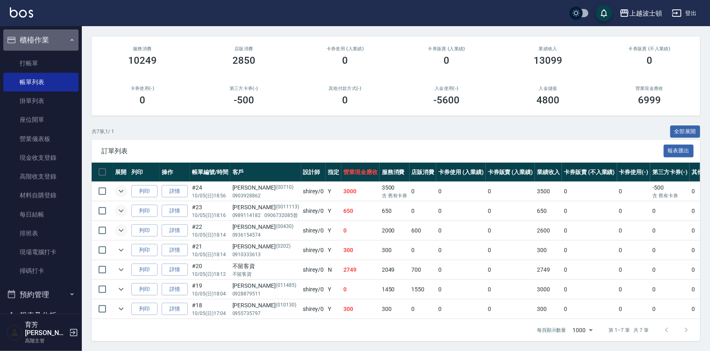
click at [45, 35] on button "櫃檯作業" at bounding box center [40, 39] width 75 height 21
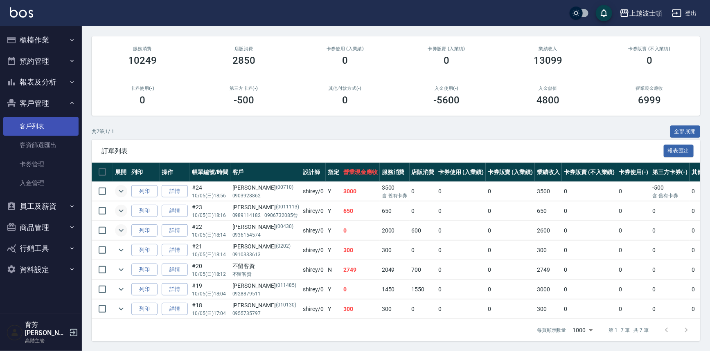
click at [39, 125] on link "客戶列表" at bounding box center [40, 126] width 75 height 19
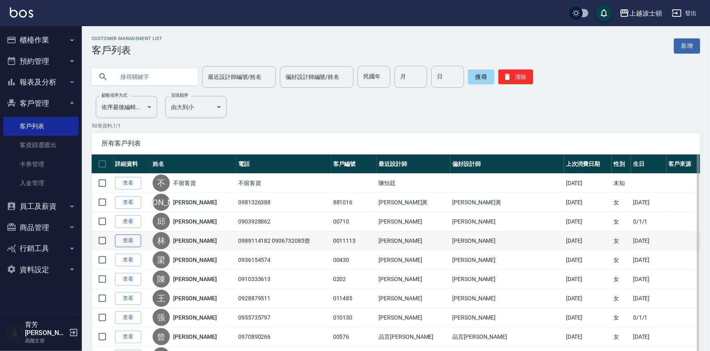
click at [119, 241] on link "查看" at bounding box center [128, 241] width 26 height 13
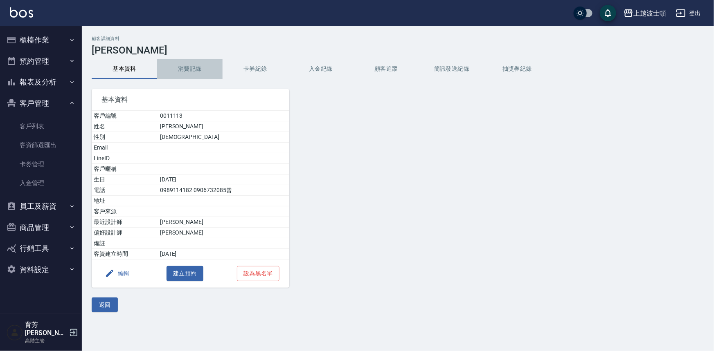
click at [188, 63] on button "消費記錄" at bounding box center [189, 69] width 65 height 20
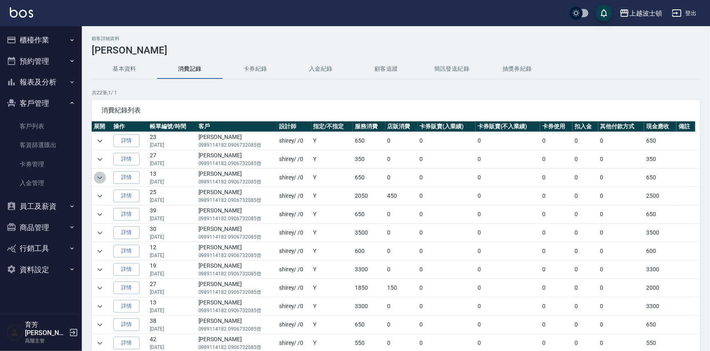
click at [106, 178] on button "expand row" at bounding box center [100, 178] width 12 height 12
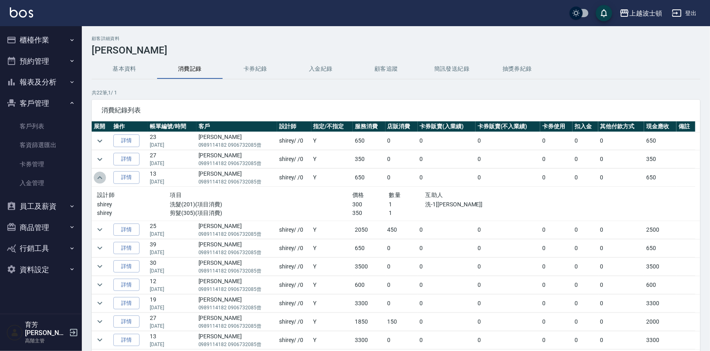
click at [106, 178] on button "expand row" at bounding box center [100, 178] width 12 height 12
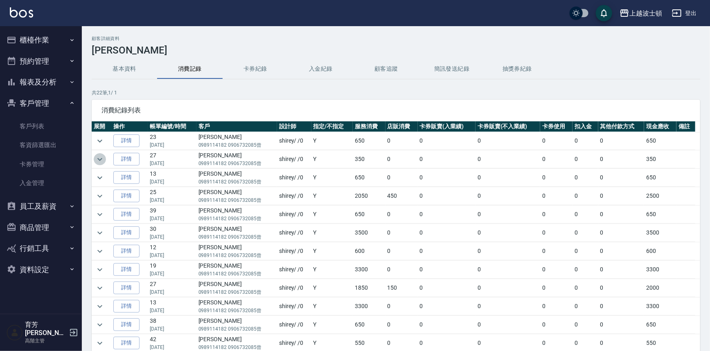
click at [104, 157] on icon "expand row" at bounding box center [100, 160] width 10 height 10
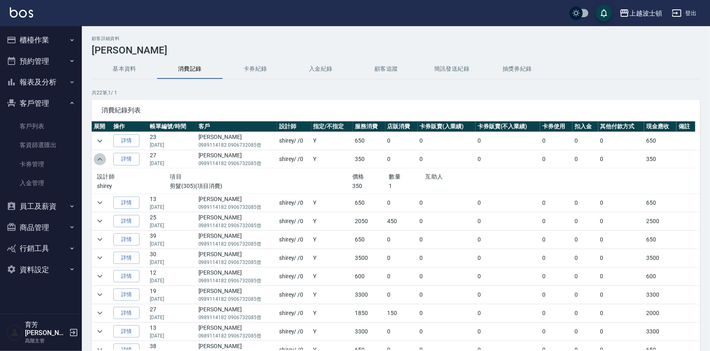
click at [104, 157] on icon "expand row" at bounding box center [100, 160] width 10 height 10
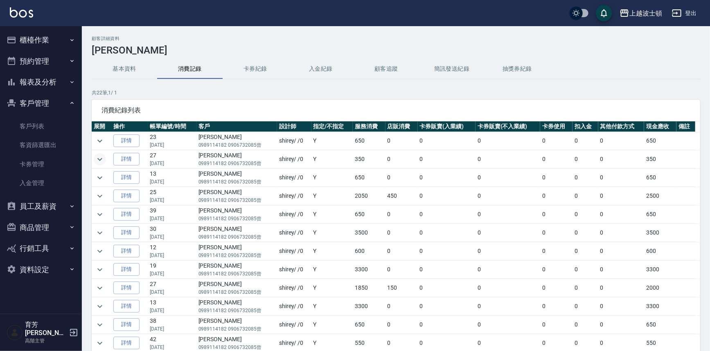
click at [38, 41] on button "櫃檯作業" at bounding box center [40, 39] width 75 height 21
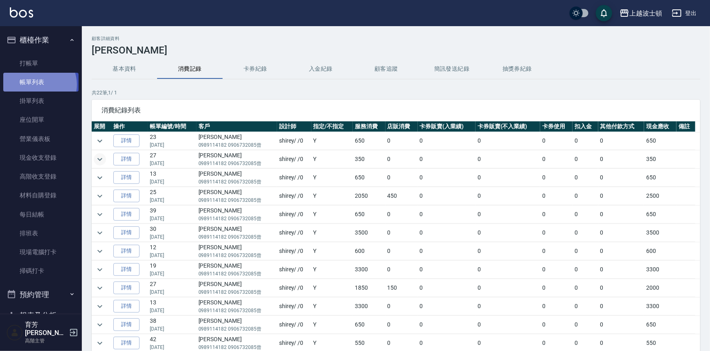
click at [38, 85] on link "帳單列表" at bounding box center [40, 82] width 75 height 19
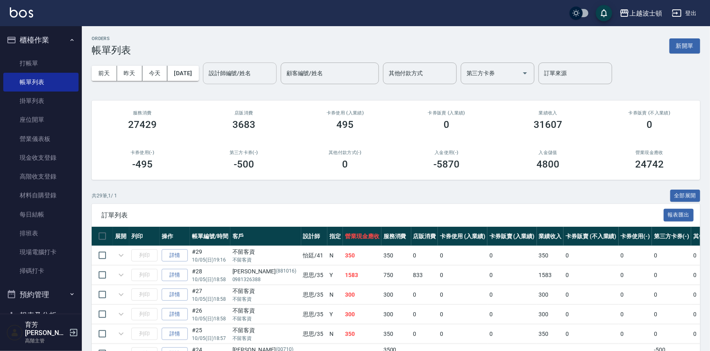
click at [258, 70] on input "設計師編號/姓名" at bounding box center [240, 73] width 66 height 14
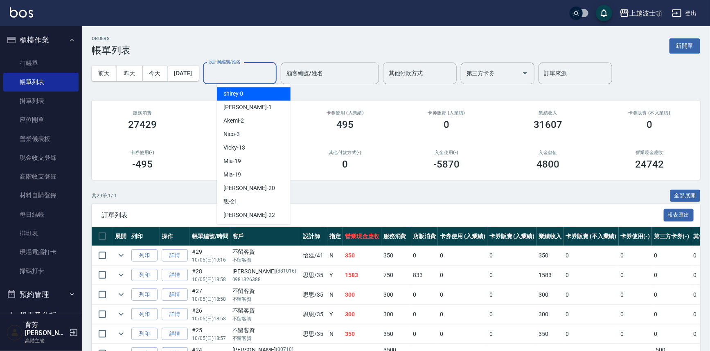
click at [254, 91] on div "shirey -0" at bounding box center [254, 94] width 74 height 14
type input "shirey-0"
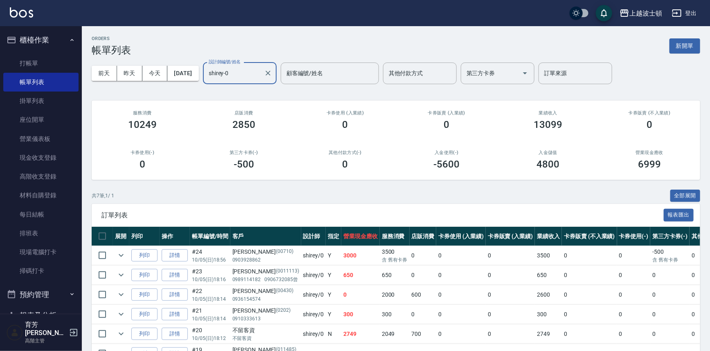
scroll to position [69, 0]
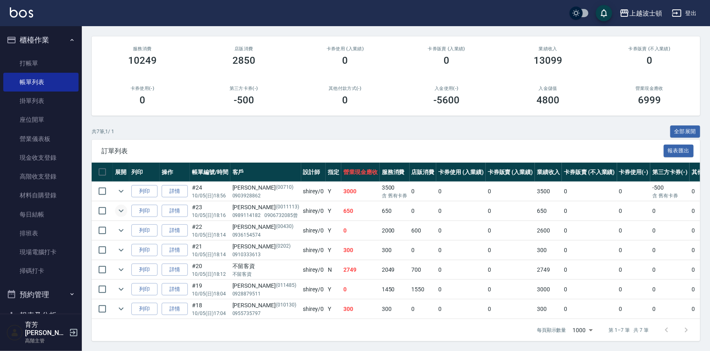
click at [120, 206] on icon "expand row" at bounding box center [121, 211] width 10 height 10
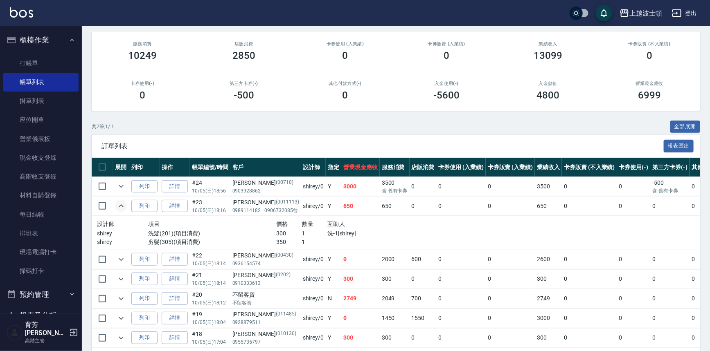
click at [123, 206] on icon "expand row" at bounding box center [121, 206] width 5 height 3
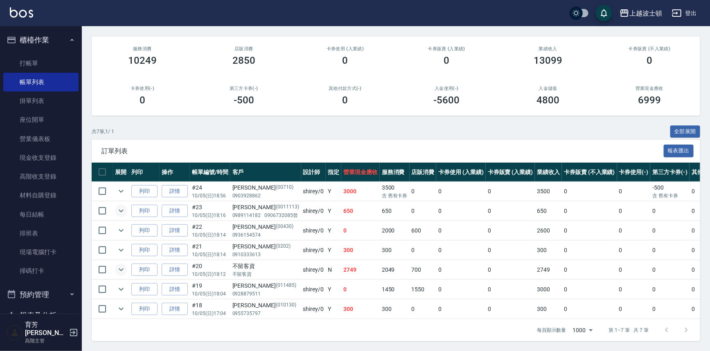
click at [122, 267] on icon "expand row" at bounding box center [121, 270] width 10 height 10
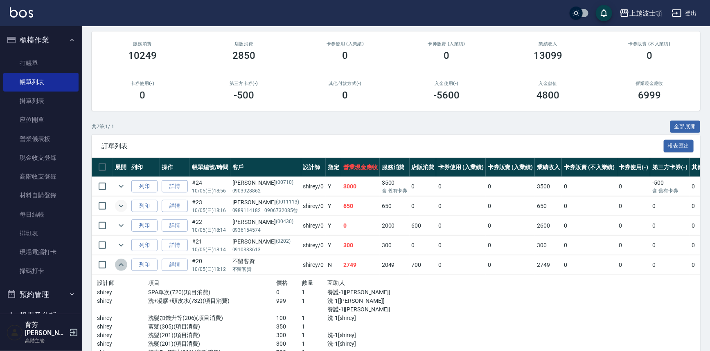
drag, startPoint x: 122, startPoint y: 267, endPoint x: 126, endPoint y: 282, distance: 15.3
click at [126, 280] on tbody "列印 詳情 #24 10/05 (日) 18:56 [PERSON_NAME] [PHONE_NUMBER] shirey /0 Y 3000 3500 含 …" at bounding box center [451, 288] width 718 height 223
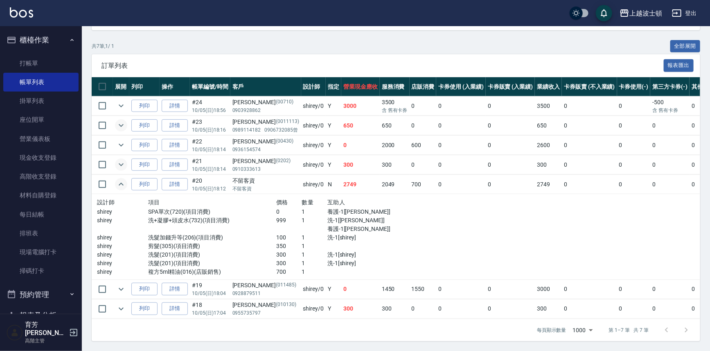
click at [123, 160] on icon "expand row" at bounding box center [121, 165] width 10 height 10
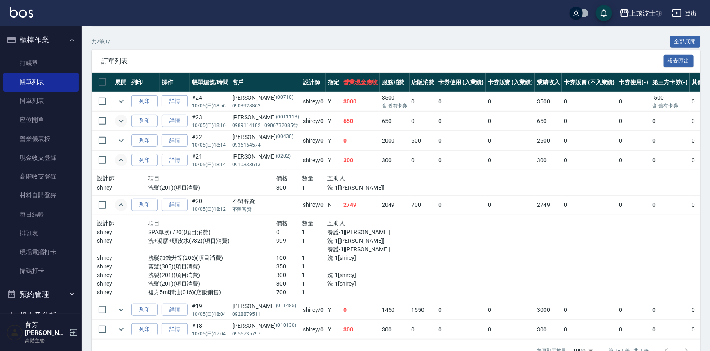
click at [122, 160] on icon "expand row" at bounding box center [121, 160] width 5 height 3
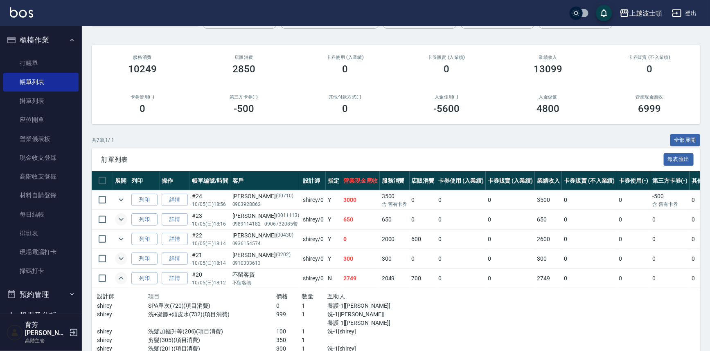
scroll to position [0, 0]
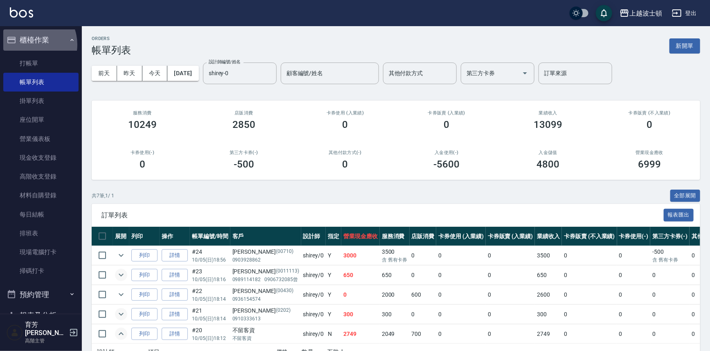
click at [29, 45] on button "櫃檯作業" at bounding box center [40, 39] width 75 height 21
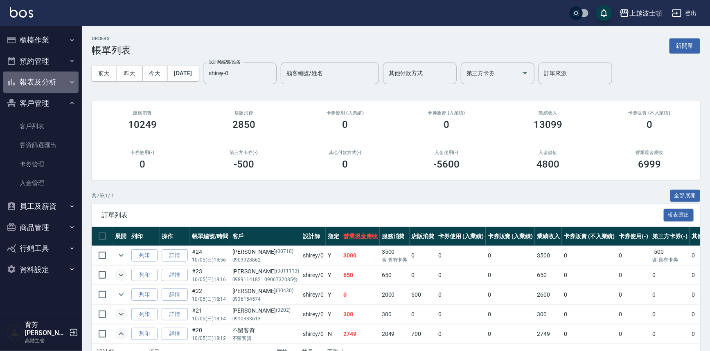
drag, startPoint x: 32, startPoint y: 86, endPoint x: 32, endPoint y: 126, distance: 40.5
click at [33, 86] on button "報表及分析" at bounding box center [40, 82] width 75 height 21
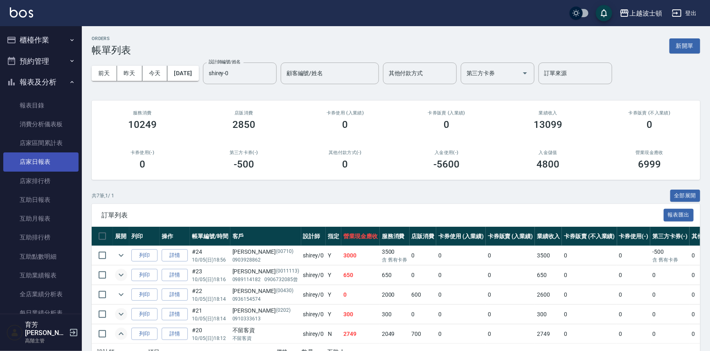
click at [32, 168] on link "店家日報表" at bounding box center [40, 162] width 75 height 19
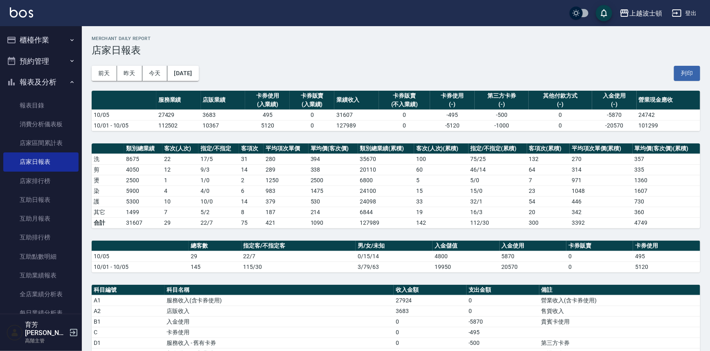
scroll to position [166, 0]
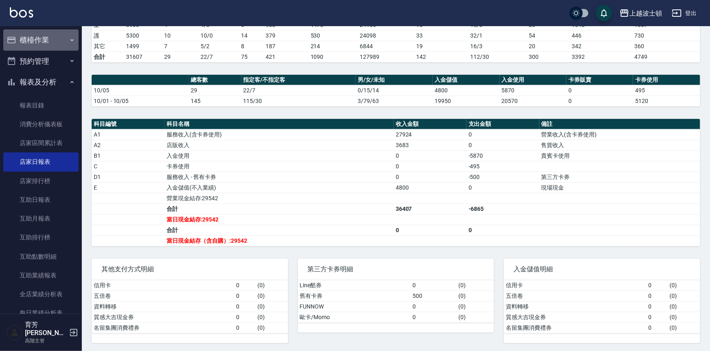
click at [42, 45] on button "櫃檯作業" at bounding box center [40, 39] width 75 height 21
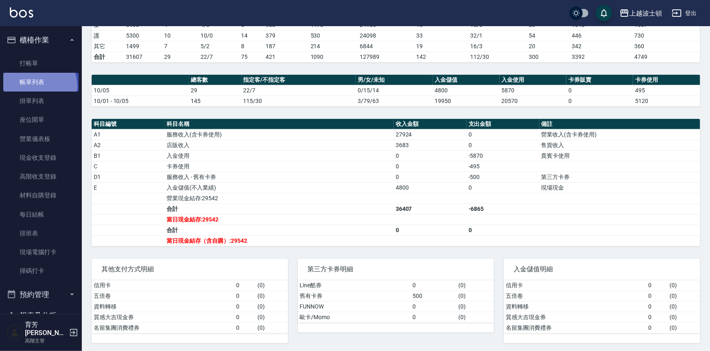
click at [39, 86] on link "帳單列表" at bounding box center [40, 82] width 75 height 19
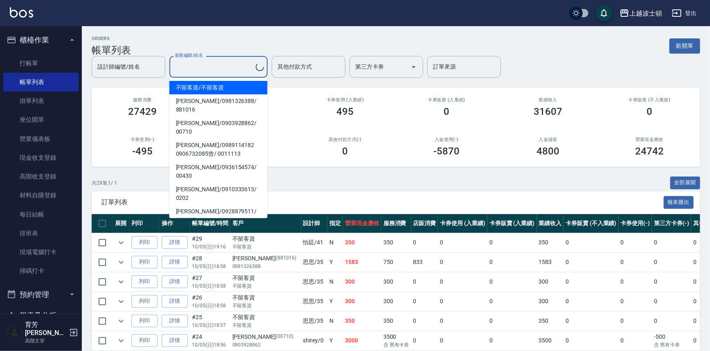
click at [242, 65] on input "顧客編號/姓名" at bounding box center [214, 67] width 83 height 14
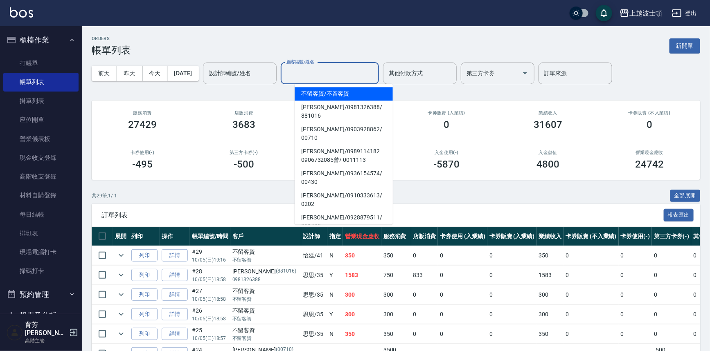
click at [246, 59] on div "[DATE] [DATE] [DATE] [DATE] 設計師編號/姓名 設計師編號/姓名 顧客編號/姓名 顧客編號/姓名 其他付款方式 其他付款方式 第三方…" at bounding box center [396, 73] width 608 height 35
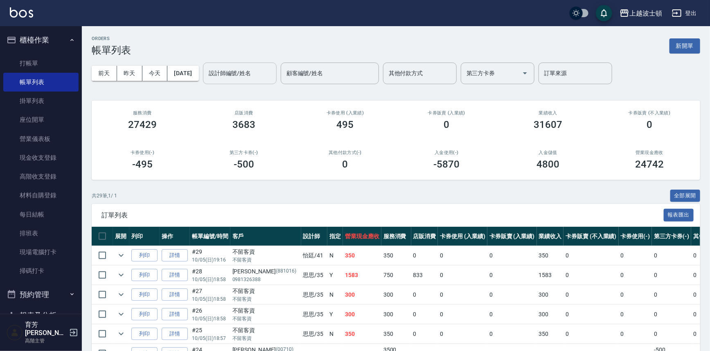
click at [248, 70] on input "設計師編號/姓名" at bounding box center [240, 73] width 66 height 14
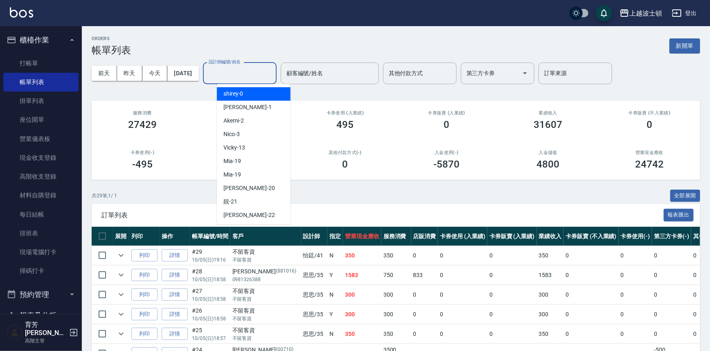
click at [248, 94] on div "shirey -0" at bounding box center [254, 94] width 74 height 14
type input "shirey-0"
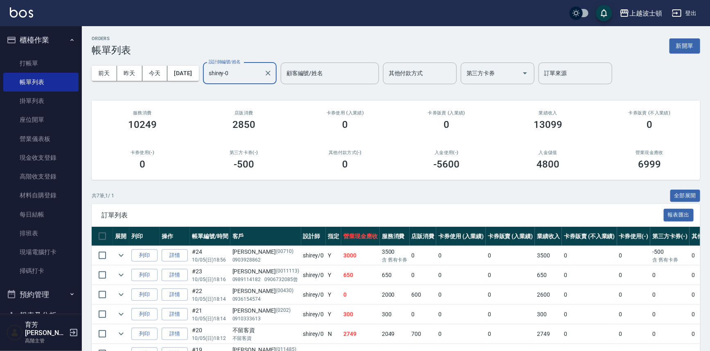
scroll to position [69, 0]
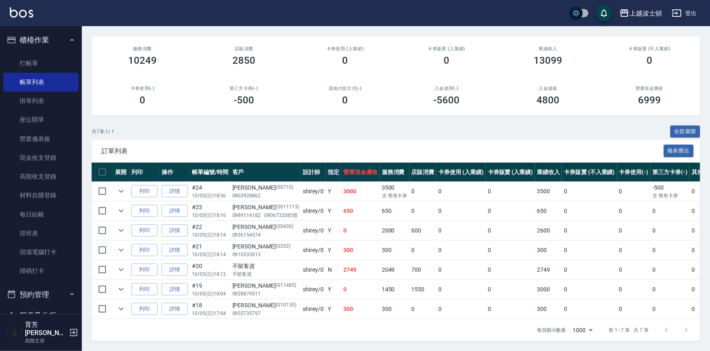
click at [113, 206] on td at bounding box center [121, 211] width 16 height 19
click at [121, 206] on icon "expand row" at bounding box center [121, 211] width 10 height 10
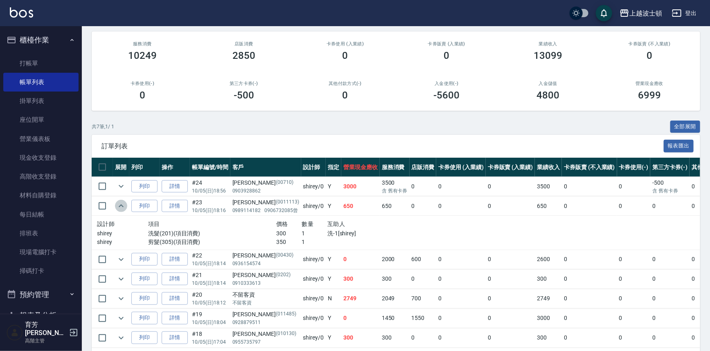
click at [121, 203] on icon "expand row" at bounding box center [121, 206] width 10 height 10
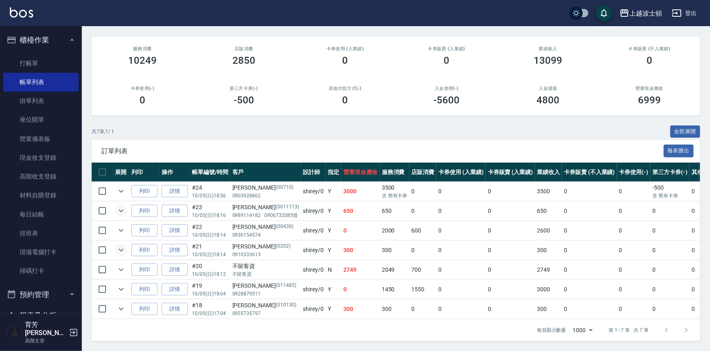
click at [124, 245] on icon "expand row" at bounding box center [121, 250] width 10 height 10
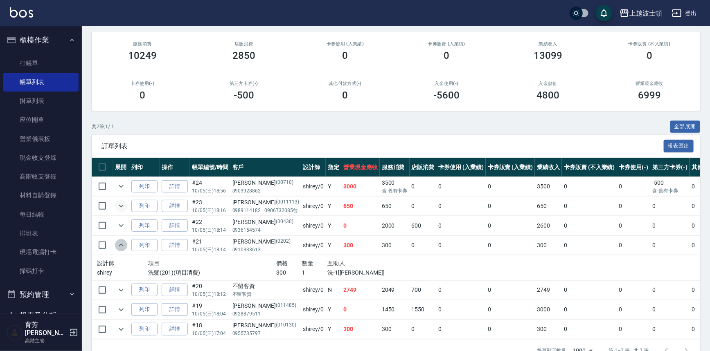
click at [122, 243] on icon "expand row" at bounding box center [121, 246] width 10 height 10
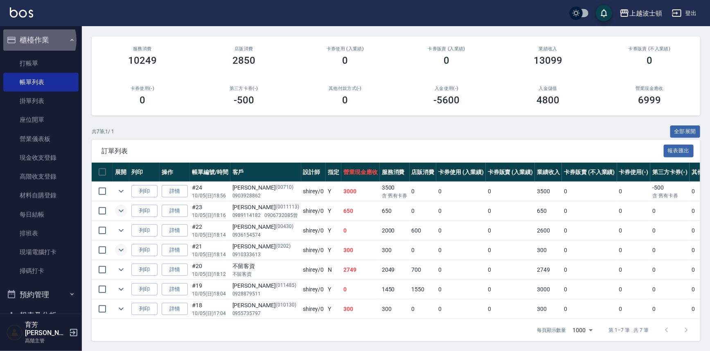
click at [34, 41] on button "櫃檯作業" at bounding box center [40, 39] width 75 height 21
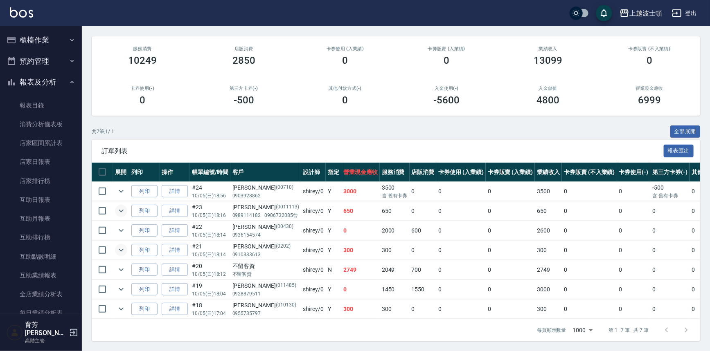
click at [49, 74] on button "報表及分析" at bounding box center [40, 82] width 75 height 21
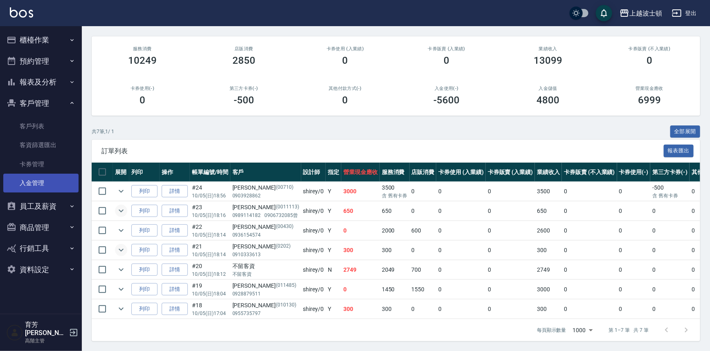
click at [30, 183] on link "入金管理" at bounding box center [40, 183] width 75 height 19
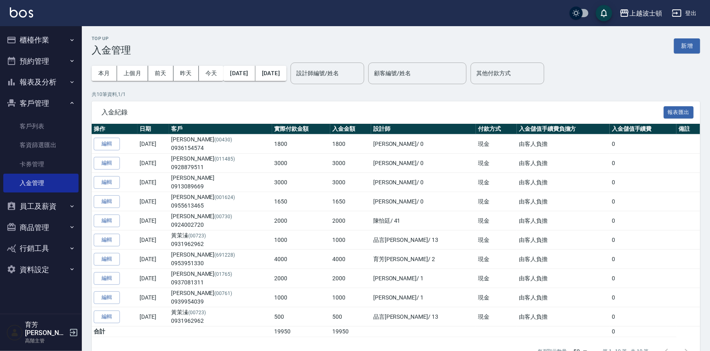
click at [28, 38] on button "櫃檯作業" at bounding box center [40, 39] width 75 height 21
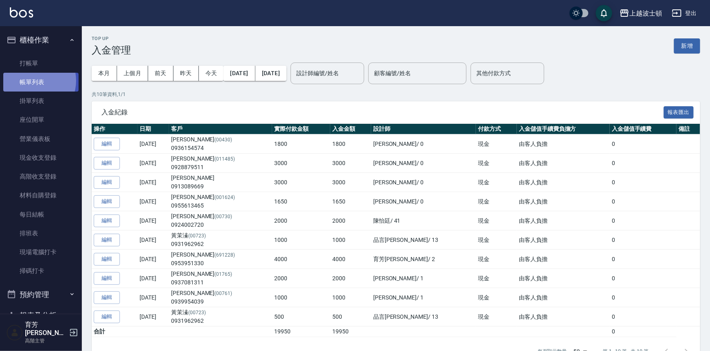
click at [33, 81] on link "帳單列表" at bounding box center [40, 82] width 75 height 19
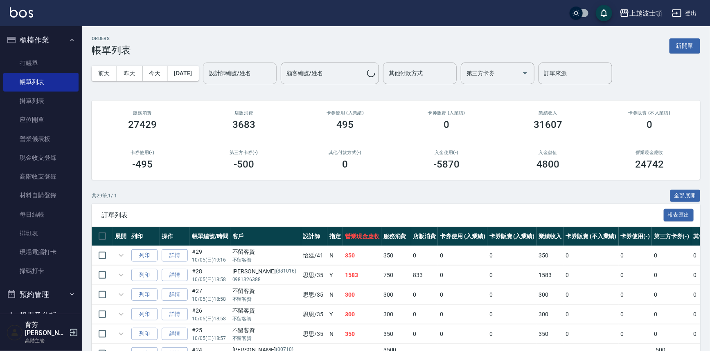
click at [263, 71] on input "設計師編號/姓名" at bounding box center [240, 73] width 66 height 14
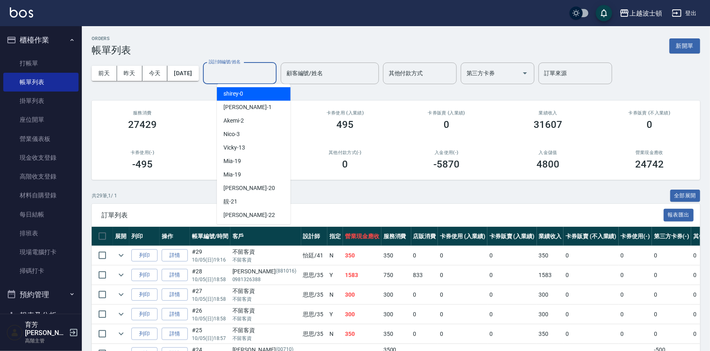
click at [254, 93] on div "shirey -0" at bounding box center [254, 94] width 74 height 14
type input "shirey-0"
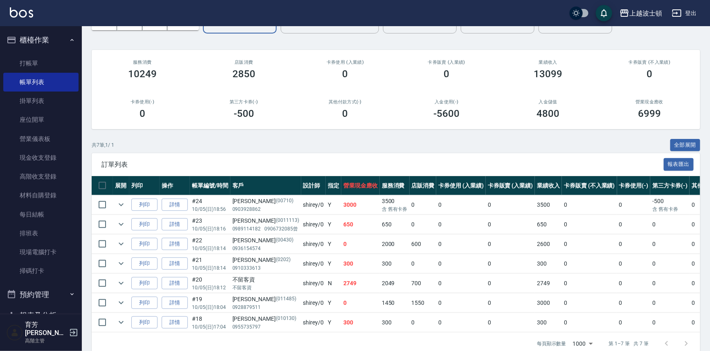
scroll to position [69, 0]
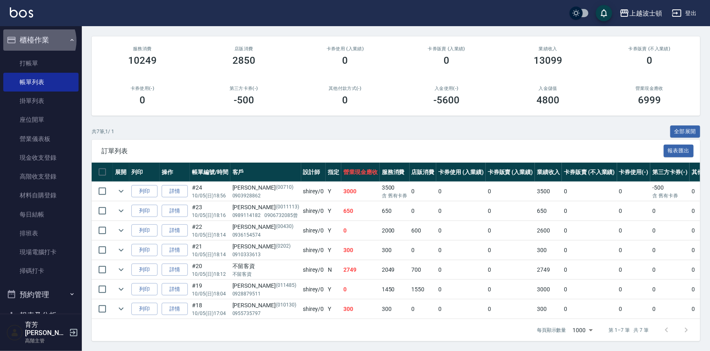
click at [37, 41] on button "櫃檯作業" at bounding box center [40, 39] width 75 height 21
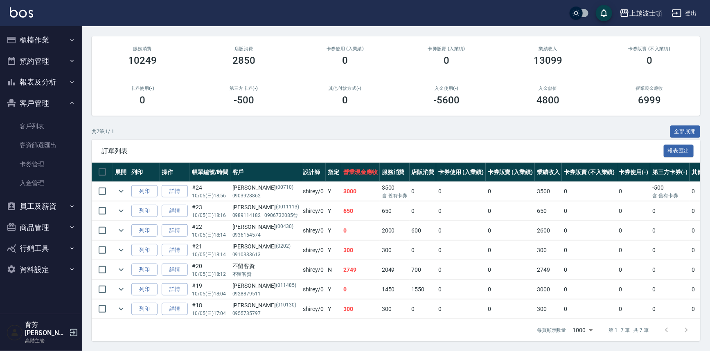
click at [33, 84] on button "報表及分析" at bounding box center [40, 82] width 75 height 21
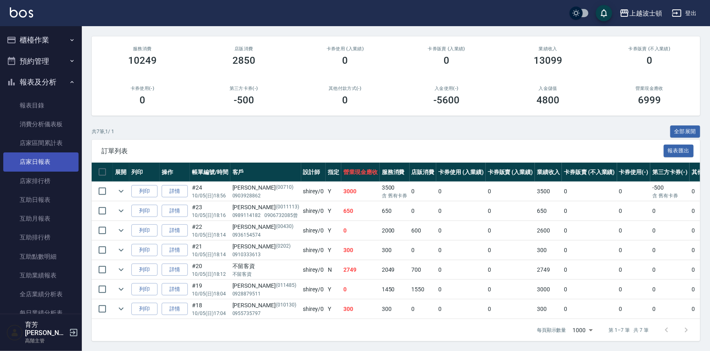
click at [32, 163] on link "店家日報表" at bounding box center [40, 162] width 75 height 19
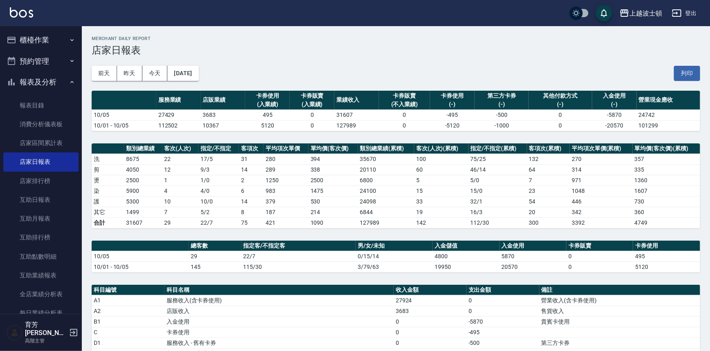
scroll to position [166, 0]
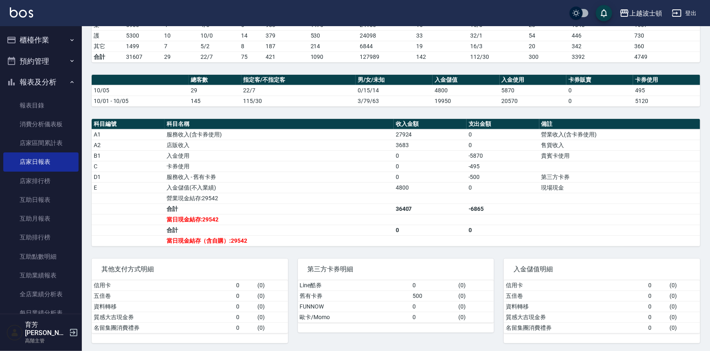
click at [34, 47] on button "櫃檯作業" at bounding box center [40, 39] width 75 height 21
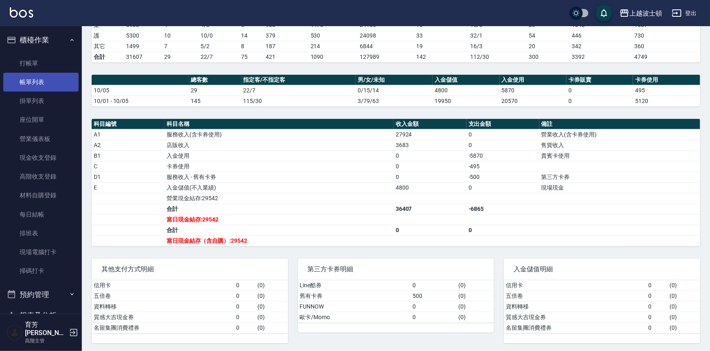
click at [32, 78] on link "帳單列表" at bounding box center [40, 82] width 75 height 19
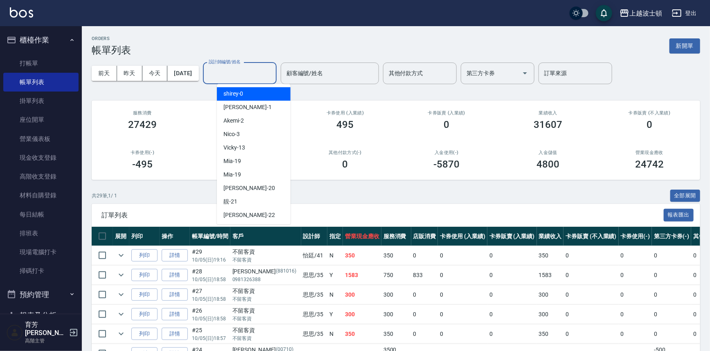
click at [234, 73] on input "設計師編號/姓名" at bounding box center [240, 73] width 66 height 14
click at [234, 95] on span "shirey -0" at bounding box center [233, 94] width 20 height 9
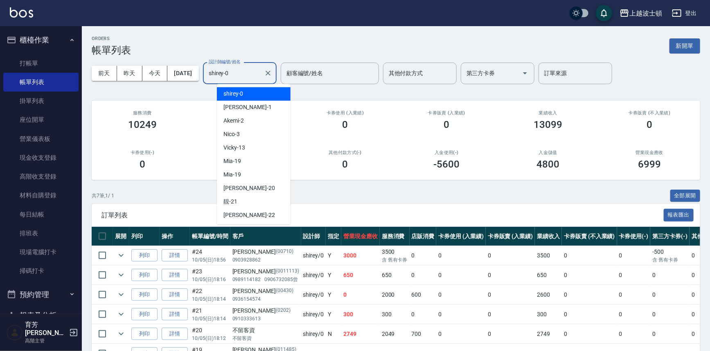
drag, startPoint x: 255, startPoint y: 68, endPoint x: 255, endPoint y: 87, distance: 18.8
click at [255, 70] on input "shirey-0" at bounding box center [234, 73] width 54 height 14
click at [242, 120] on span "Akemi -2" at bounding box center [233, 121] width 20 height 9
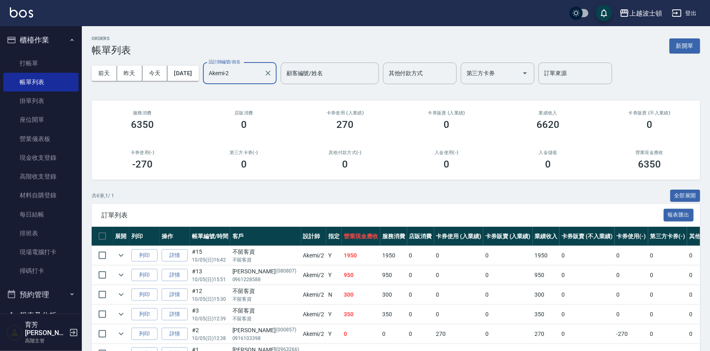
scroll to position [49, 0]
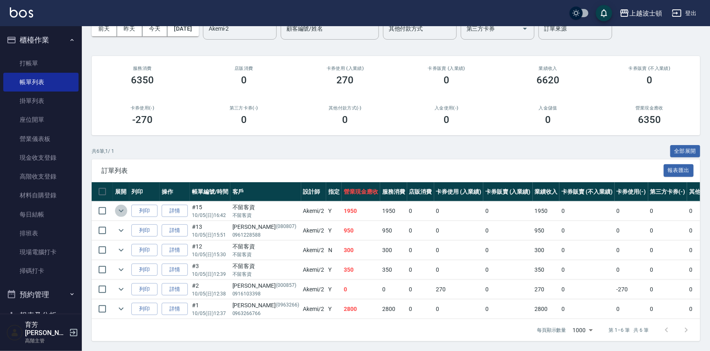
click at [120, 206] on icon "expand row" at bounding box center [121, 211] width 10 height 10
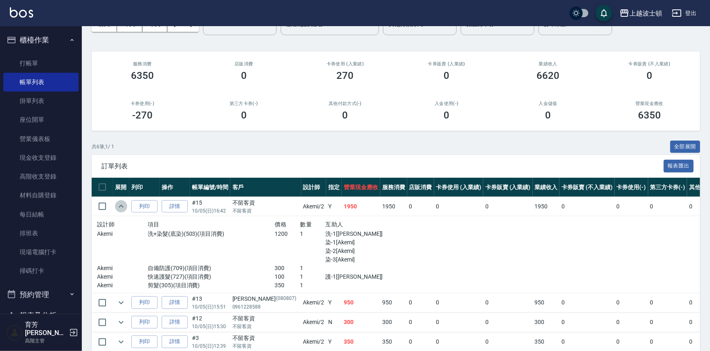
click at [117, 208] on icon "expand row" at bounding box center [121, 207] width 10 height 10
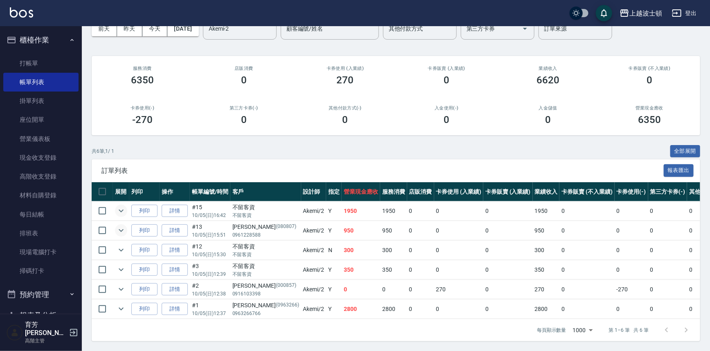
click at [120, 226] on icon "expand row" at bounding box center [121, 231] width 10 height 10
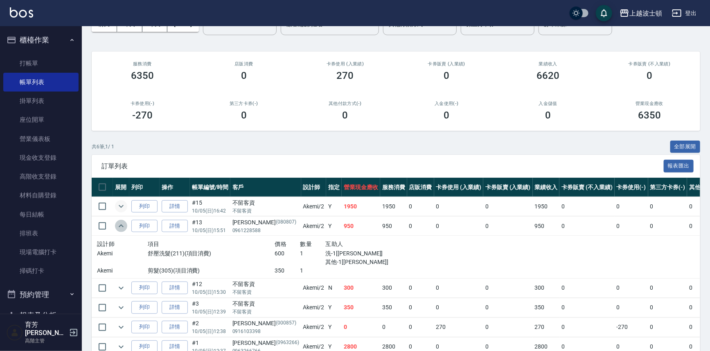
click at [120, 225] on icon "expand row" at bounding box center [121, 226] width 10 height 10
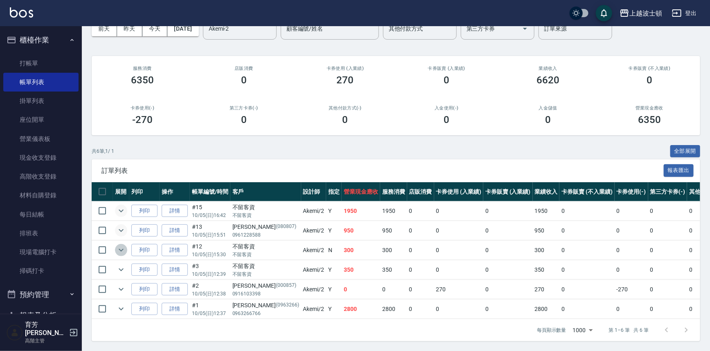
click at [122, 247] on icon "expand row" at bounding box center [121, 250] width 10 height 10
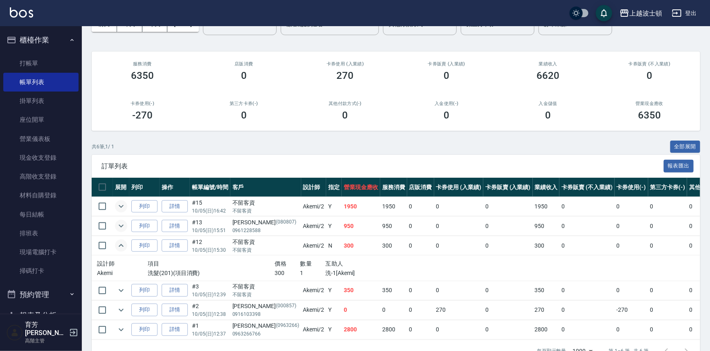
click at [122, 247] on icon "expand row" at bounding box center [121, 246] width 10 height 10
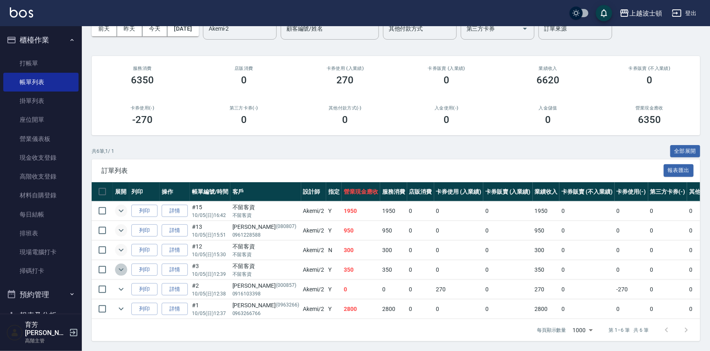
click at [121, 266] on icon "expand row" at bounding box center [121, 270] width 10 height 10
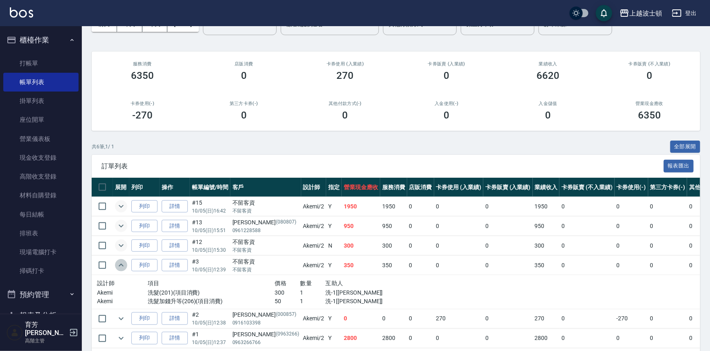
click at [121, 266] on icon "expand row" at bounding box center [121, 266] width 10 height 10
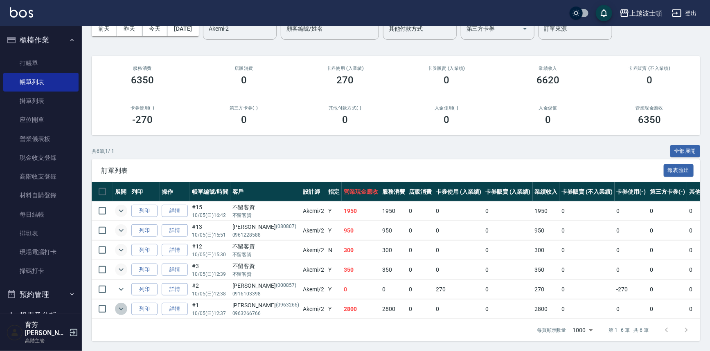
click at [117, 306] on icon "expand row" at bounding box center [121, 309] width 10 height 10
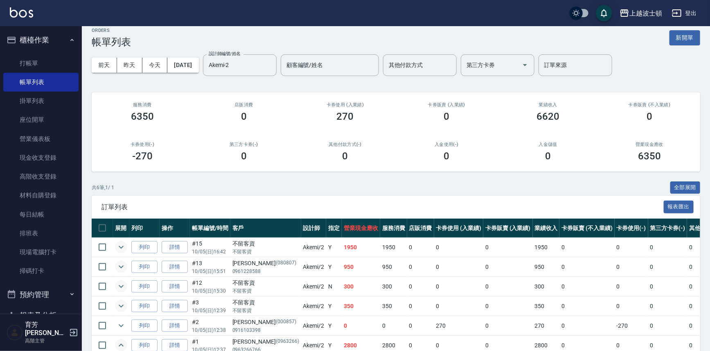
scroll to position [0, 0]
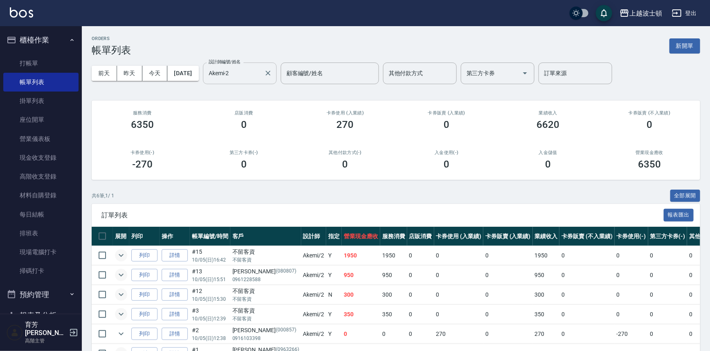
click at [260, 70] on input "Akemi-2" at bounding box center [234, 73] width 54 height 14
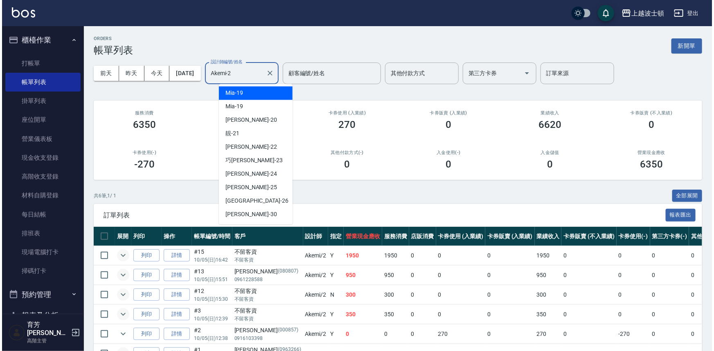
scroll to position [66, 0]
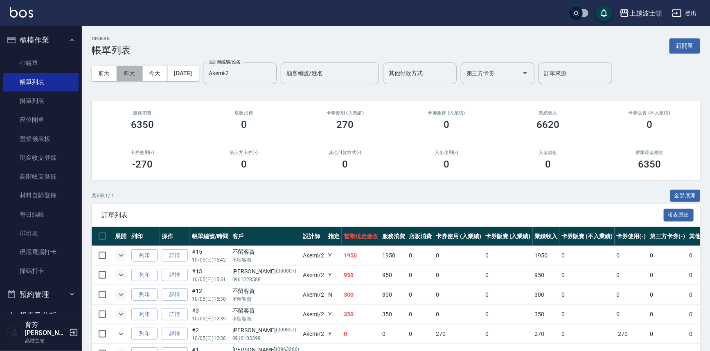
click at [126, 71] on button "昨天" at bounding box center [129, 73] width 25 height 15
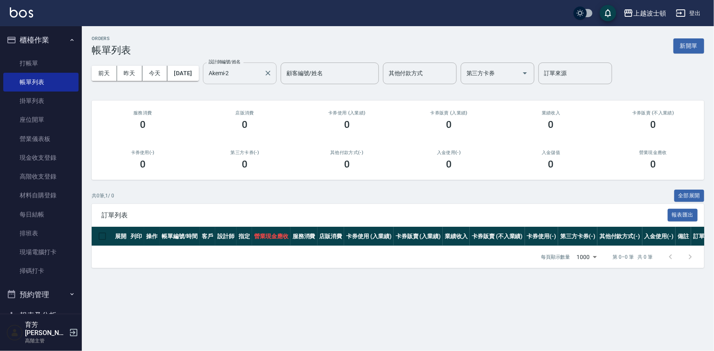
click at [241, 79] on input "Akemi-2" at bounding box center [234, 73] width 54 height 14
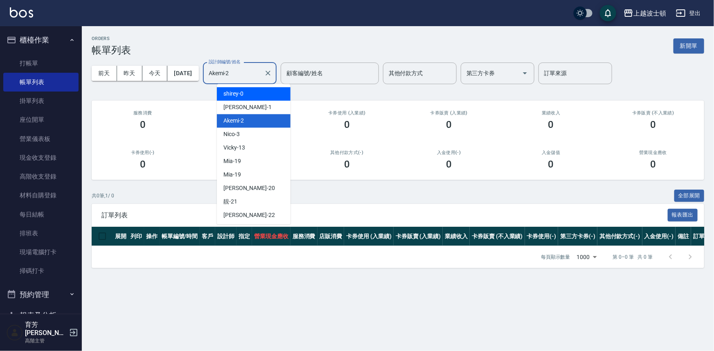
click at [261, 76] on input "Akemi-2" at bounding box center [234, 73] width 54 height 14
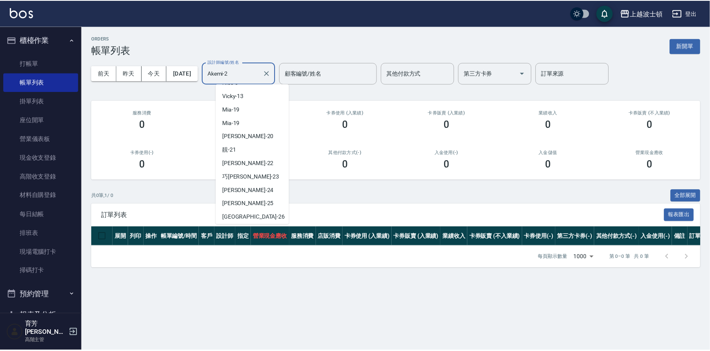
scroll to position [109, 0]
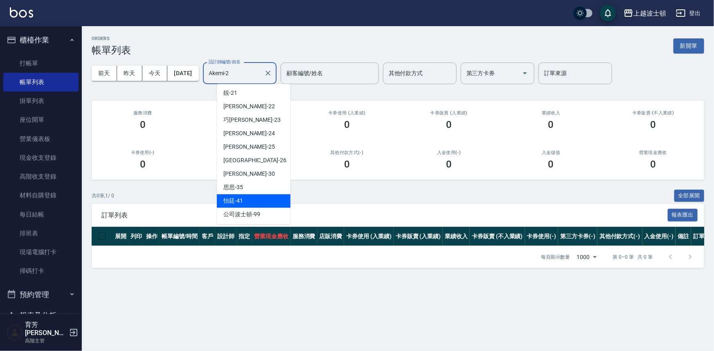
click at [250, 198] on div "怡廷 -41" at bounding box center [254, 201] width 74 height 14
type input "怡廷-41"
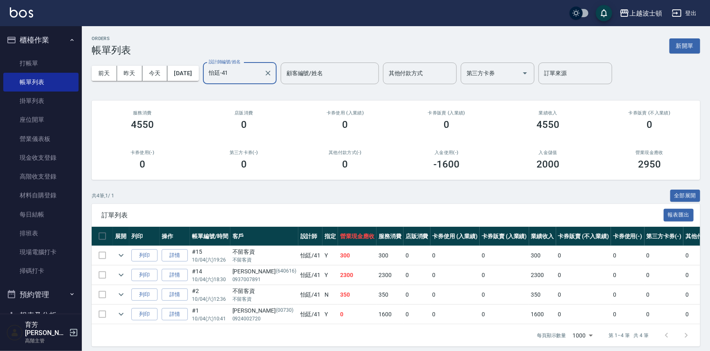
scroll to position [10, 0]
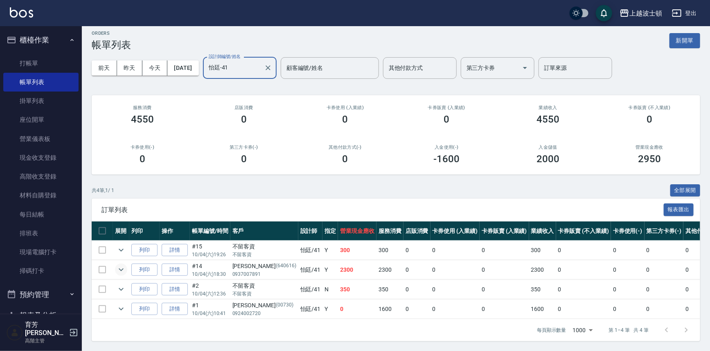
click at [122, 266] on icon "expand row" at bounding box center [121, 270] width 10 height 10
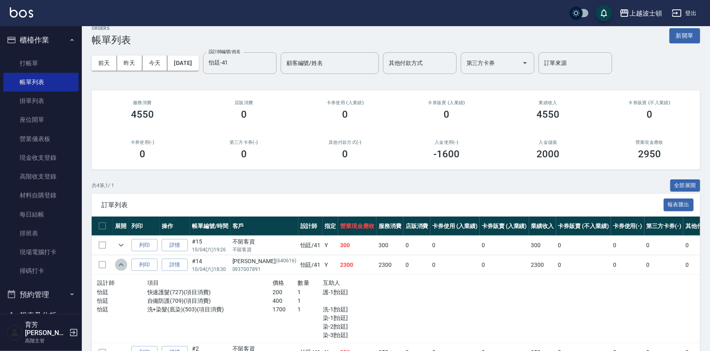
click at [122, 266] on icon "expand row" at bounding box center [121, 265] width 10 height 10
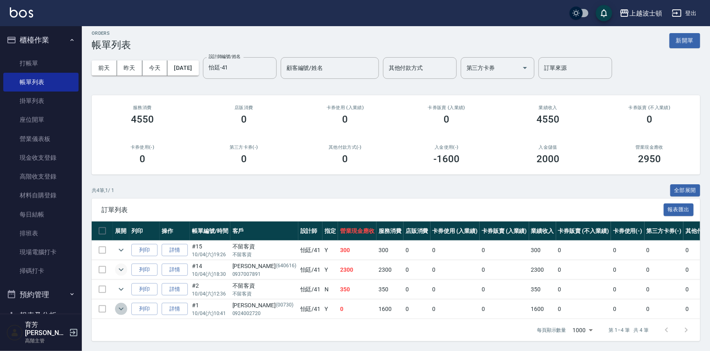
click at [120, 304] on icon "expand row" at bounding box center [121, 309] width 10 height 10
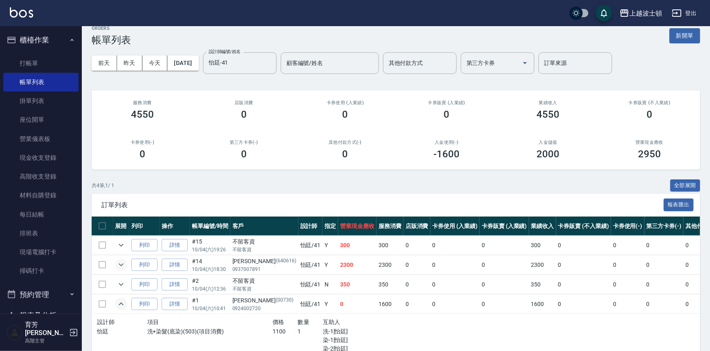
scroll to position [78, 0]
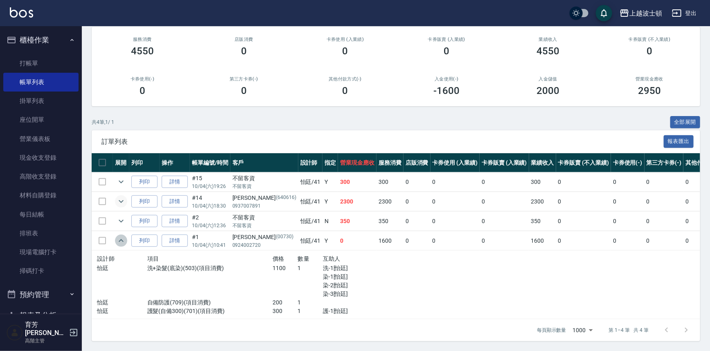
click at [120, 236] on icon "expand row" at bounding box center [121, 241] width 10 height 10
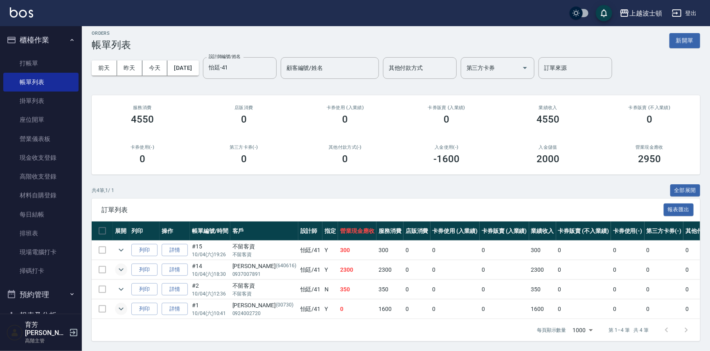
scroll to position [10, 0]
click at [34, 42] on button "櫃檯作業" at bounding box center [40, 39] width 75 height 21
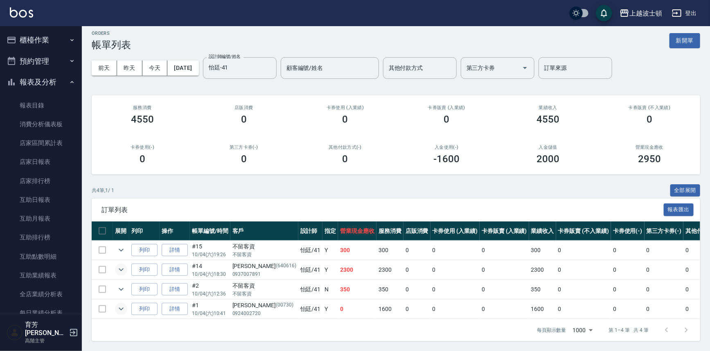
click at [43, 43] on button "櫃檯作業" at bounding box center [40, 39] width 75 height 21
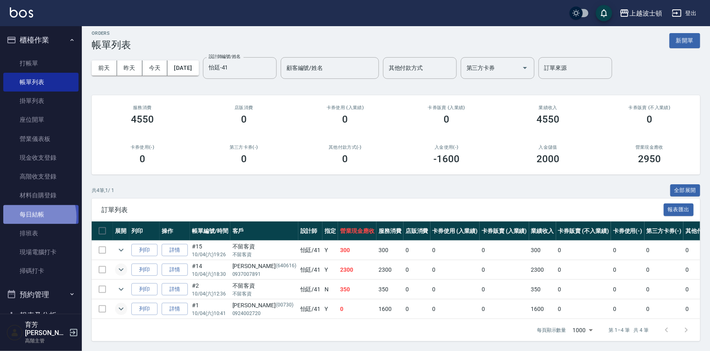
click at [29, 217] on link "每日結帳" at bounding box center [40, 214] width 75 height 19
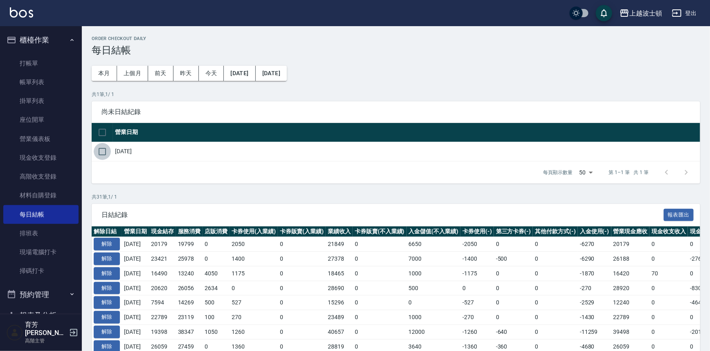
click at [106, 149] on input "checkbox" at bounding box center [102, 151] width 17 height 17
checkbox input "true"
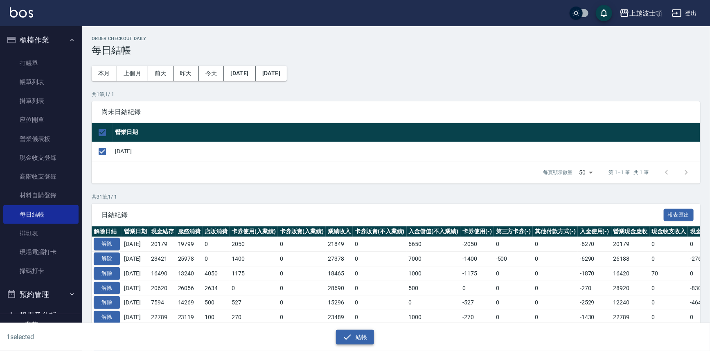
click at [373, 336] on button "結帳" at bounding box center [355, 337] width 38 height 15
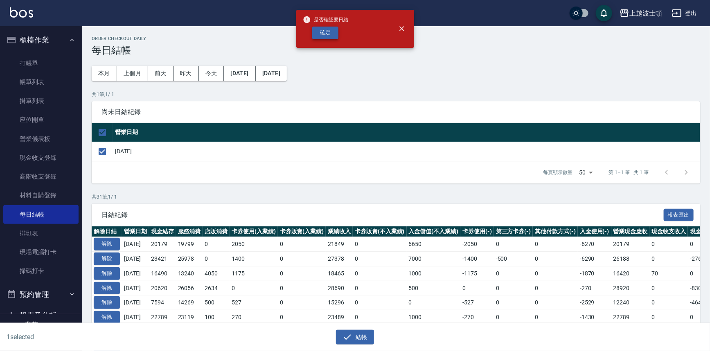
click at [331, 33] on button "確定" at bounding box center [325, 33] width 26 height 13
checkbox input "false"
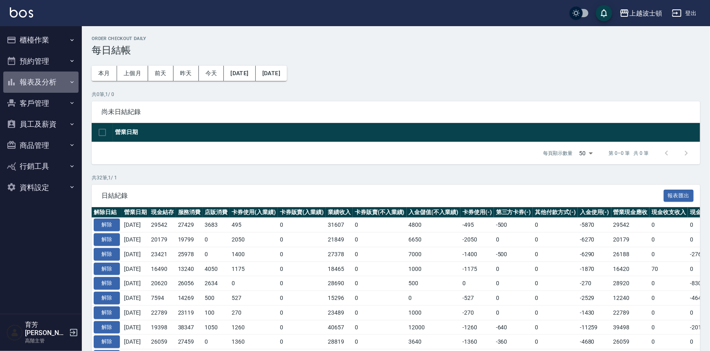
drag, startPoint x: 36, startPoint y: 84, endPoint x: 34, endPoint y: 178, distance: 94.5
click at [36, 85] on button "報表及分析" at bounding box center [40, 82] width 75 height 21
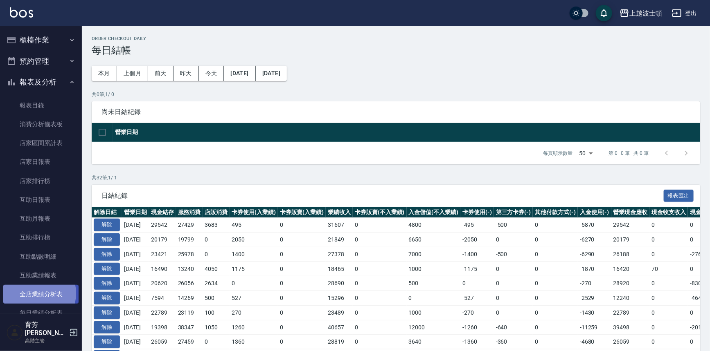
click at [34, 294] on link "全店業績分析表" at bounding box center [40, 294] width 75 height 19
